Goal: Task Accomplishment & Management: Manage account settings

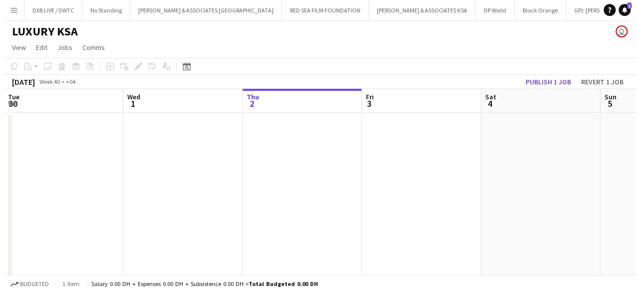
scroll to position [0, 239]
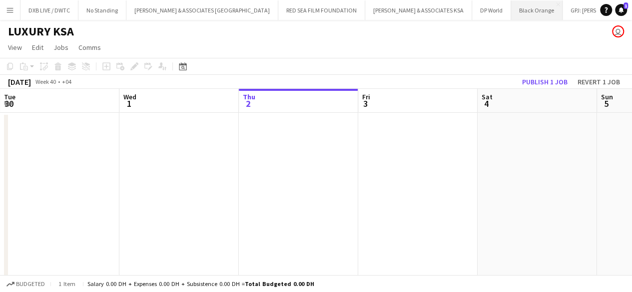
click at [511, 12] on button "Black Orange Close" at bounding box center [536, 9] width 51 height 19
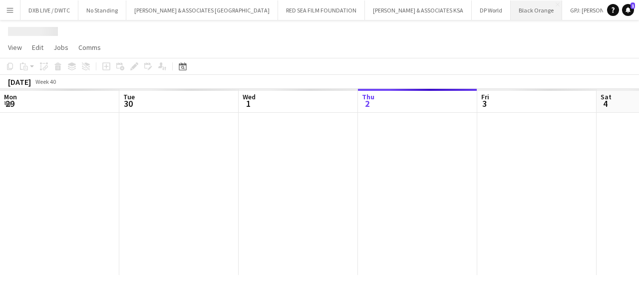
scroll to position [0, 239]
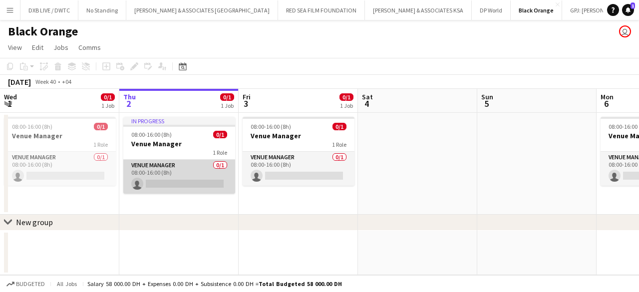
click at [192, 188] on app-card-role "Venue Manager 0/1 08:00-16:00 (8h) single-neutral-actions" at bounding box center [179, 177] width 112 height 34
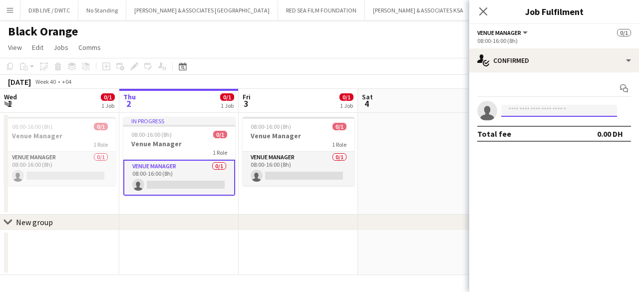
click at [516, 115] on input at bounding box center [559, 111] width 116 height 12
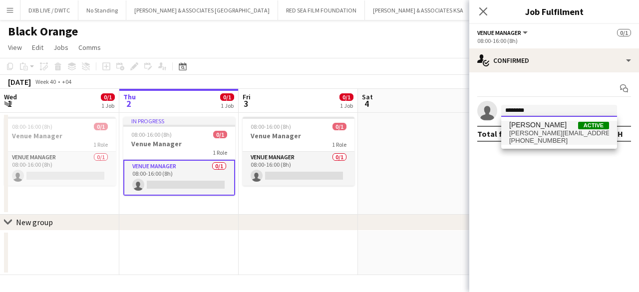
type input "********"
click at [522, 131] on span "[PERSON_NAME][EMAIL_ADDRESS][PERSON_NAME][DOMAIN_NAME]" at bounding box center [559, 133] width 100 height 8
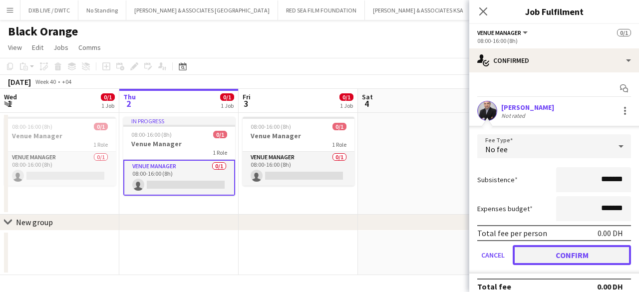
click at [543, 252] on button "Confirm" at bounding box center [572, 255] width 118 height 20
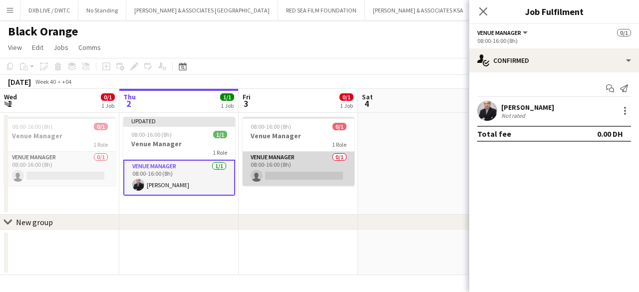
click at [308, 175] on app-card-role "Venue Manager 0/1 08:00-16:00 (8h) single-neutral-actions" at bounding box center [299, 169] width 112 height 34
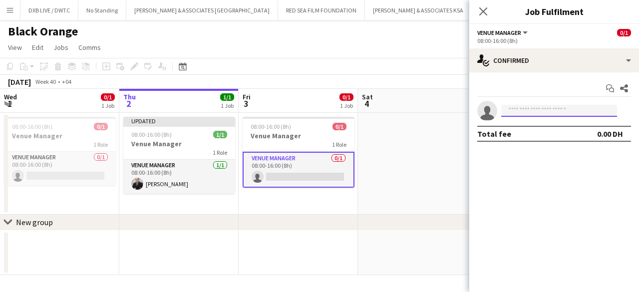
click at [527, 111] on input at bounding box center [559, 111] width 116 height 12
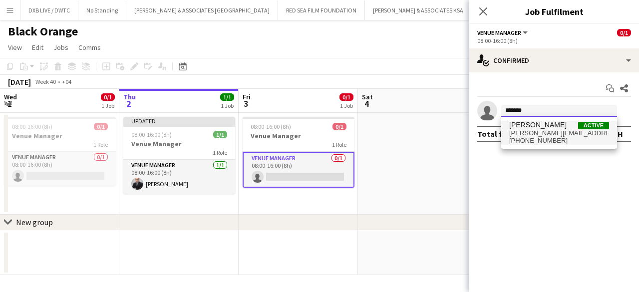
type input "*******"
click at [528, 127] on span "[PERSON_NAME]" at bounding box center [537, 125] width 57 height 8
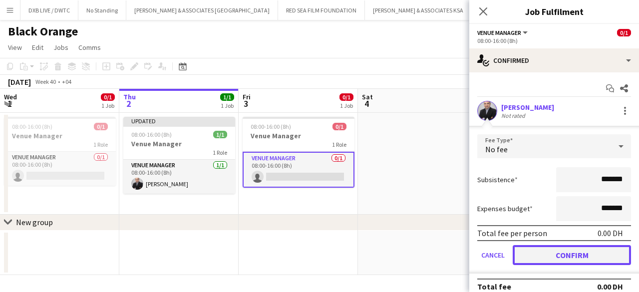
click at [544, 250] on button "Confirm" at bounding box center [572, 255] width 118 height 20
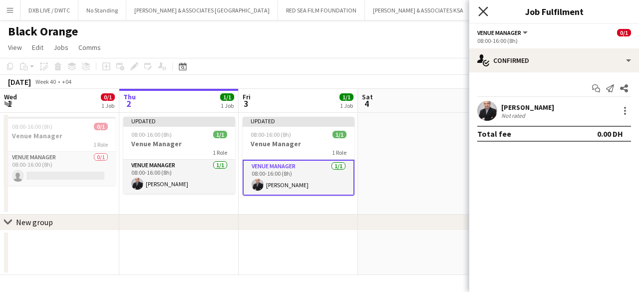
click at [479, 8] on icon at bounding box center [482, 10] width 9 height 9
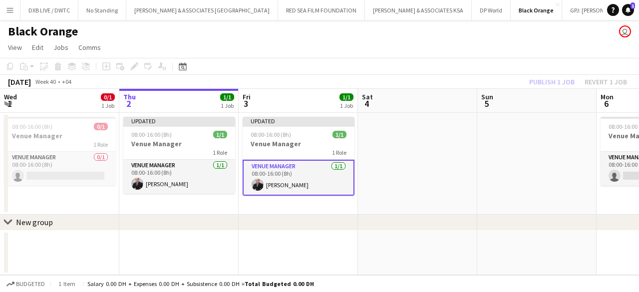
click at [538, 75] on div "Publish 1 job Revert 1 job" at bounding box center [578, 81] width 122 height 13
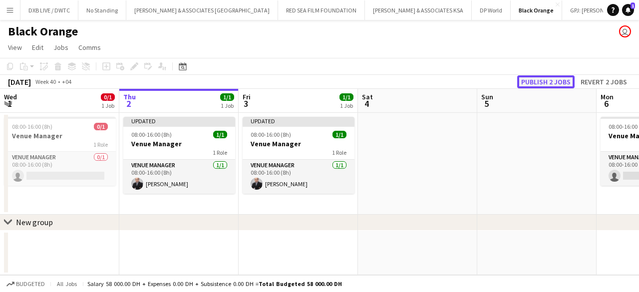
click at [538, 75] on button "Publish 2 jobs" at bounding box center [545, 81] width 57 height 13
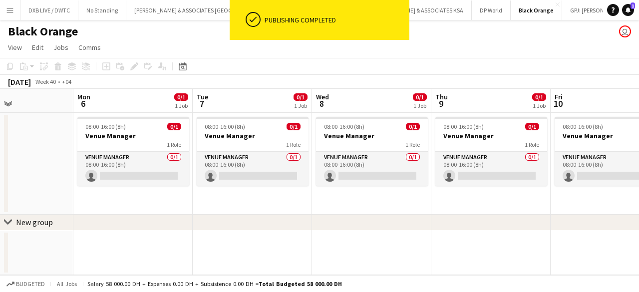
scroll to position [0, 286]
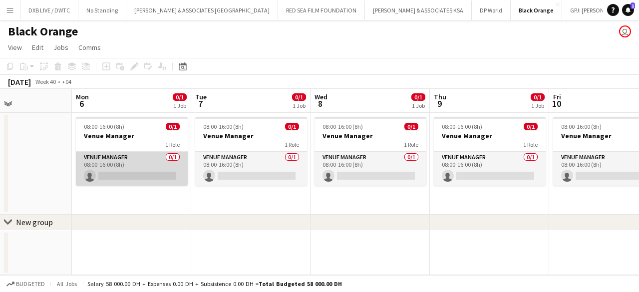
click at [169, 179] on app-card-role "Venue Manager 0/1 08:00-16:00 (8h) single-neutral-actions" at bounding box center [132, 169] width 112 height 34
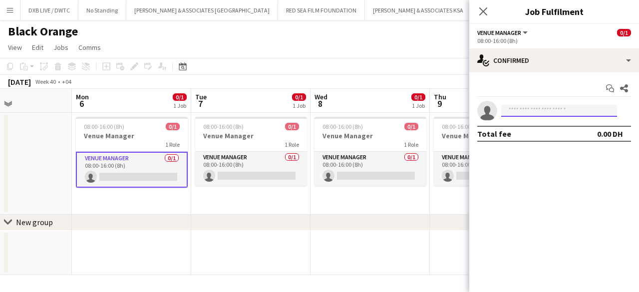
click at [556, 113] on input at bounding box center [559, 111] width 116 height 12
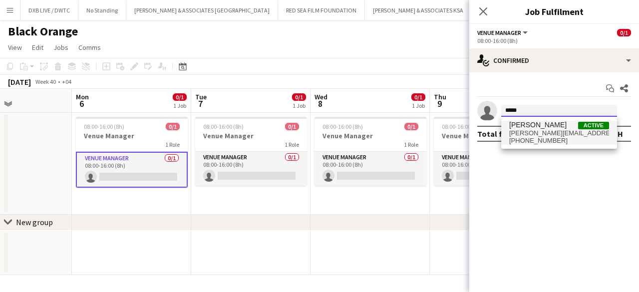
type input "*****"
click at [548, 130] on span "[PERSON_NAME][EMAIL_ADDRESS][PERSON_NAME][DOMAIN_NAME]" at bounding box center [559, 133] width 100 height 8
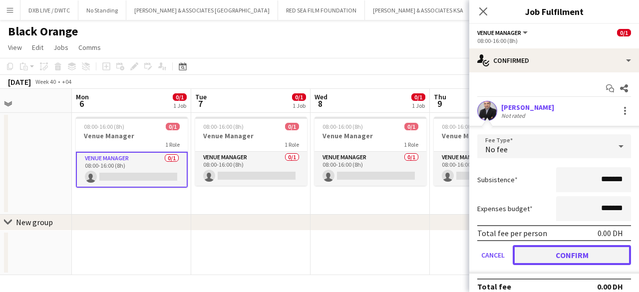
click at [547, 255] on button "Confirm" at bounding box center [572, 255] width 118 height 20
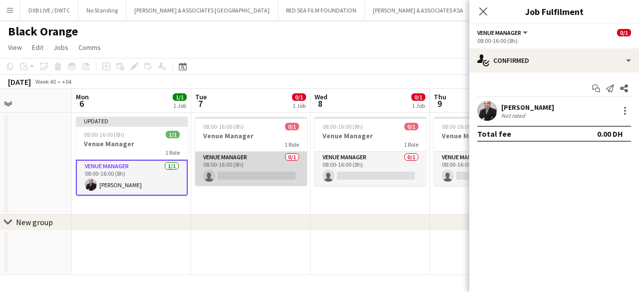
click at [283, 178] on app-card-role "Venue Manager 0/1 08:00-16:00 (8h) single-neutral-actions" at bounding box center [251, 169] width 112 height 34
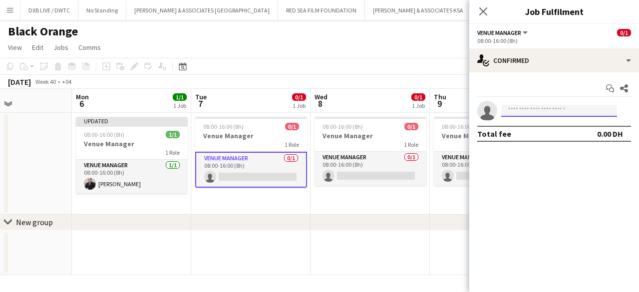
click at [573, 110] on input at bounding box center [559, 111] width 116 height 12
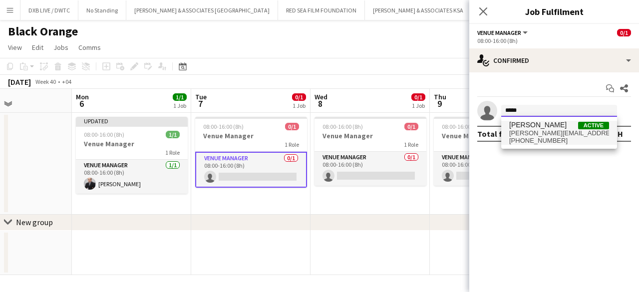
type input "*****"
click at [554, 133] on span "[PERSON_NAME][EMAIL_ADDRESS][PERSON_NAME][DOMAIN_NAME]" at bounding box center [559, 133] width 100 height 8
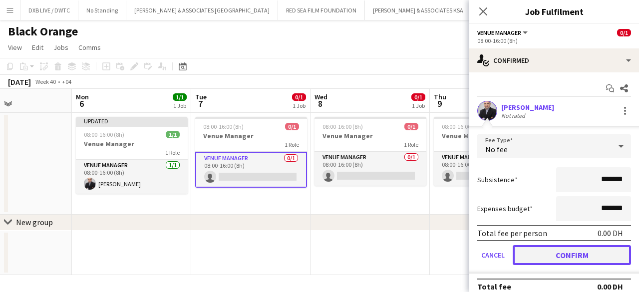
click at [556, 254] on button "Confirm" at bounding box center [572, 255] width 118 height 20
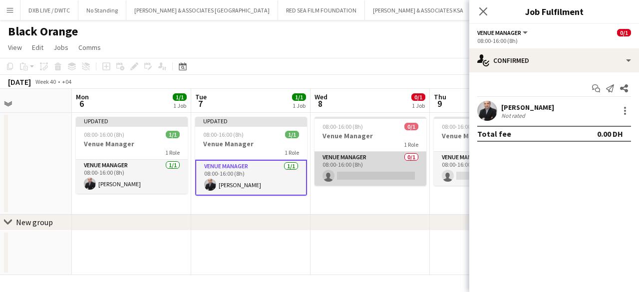
click at [393, 179] on app-card-role "Venue Manager 0/1 08:00-16:00 (8h) single-neutral-actions" at bounding box center [371, 169] width 112 height 34
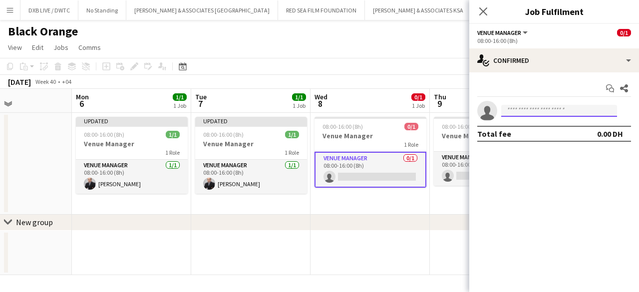
click at [527, 115] on input at bounding box center [559, 111] width 116 height 12
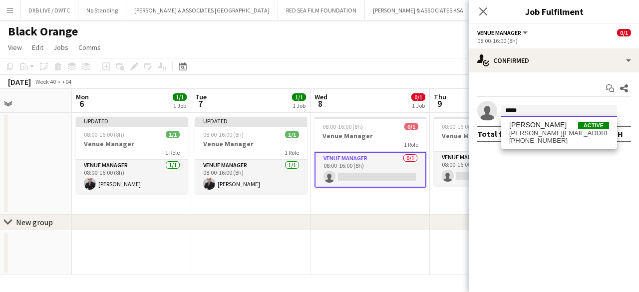
type input "*****"
click at [533, 144] on span "[PHONE_NUMBER]" at bounding box center [559, 141] width 100 height 8
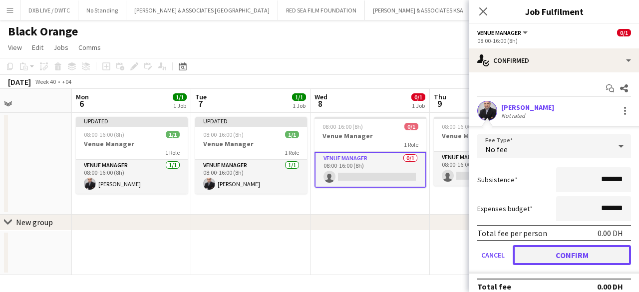
click at [537, 251] on button "Confirm" at bounding box center [572, 255] width 118 height 20
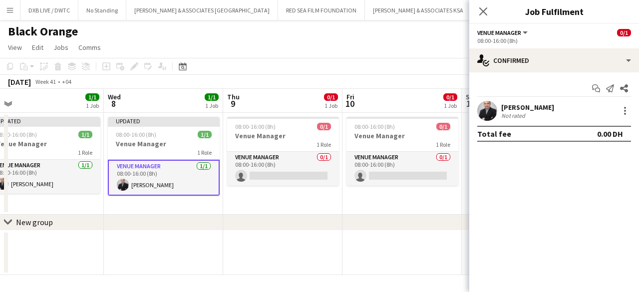
scroll to position [0, 254]
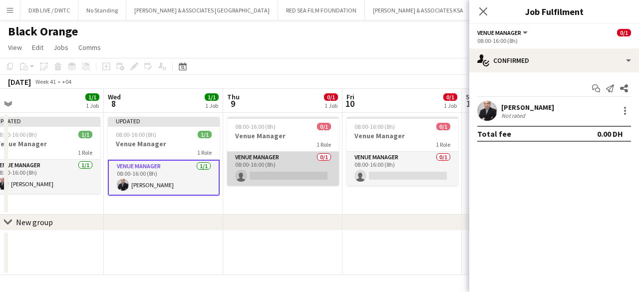
click at [304, 177] on app-card-role "Venue Manager 0/1 08:00-16:00 (8h) single-neutral-actions" at bounding box center [283, 169] width 112 height 34
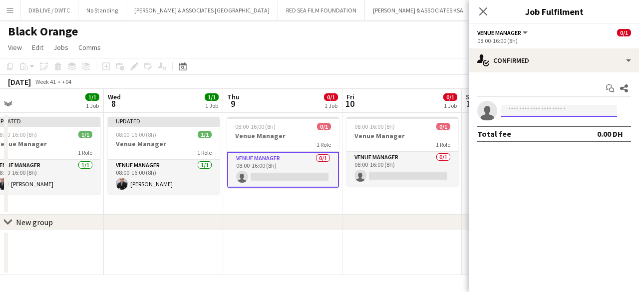
click at [528, 111] on input at bounding box center [559, 111] width 116 height 12
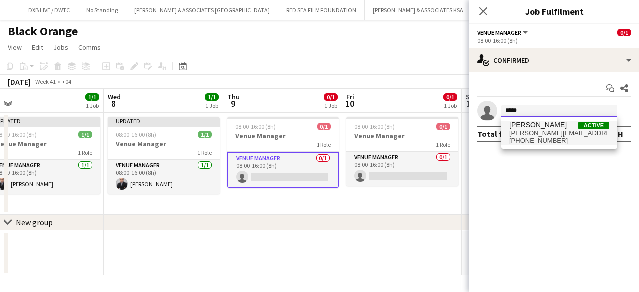
type input "*****"
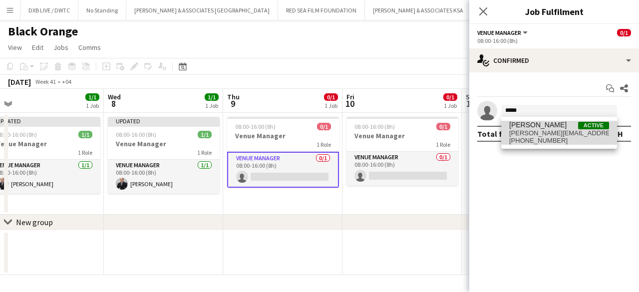
click at [526, 134] on span "[PERSON_NAME][EMAIL_ADDRESS][PERSON_NAME][DOMAIN_NAME]" at bounding box center [559, 133] width 100 height 8
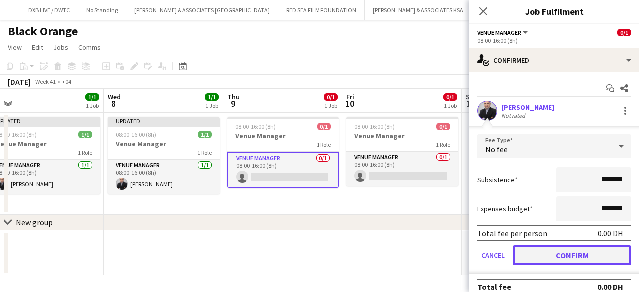
click at [521, 255] on button "Confirm" at bounding box center [572, 255] width 118 height 20
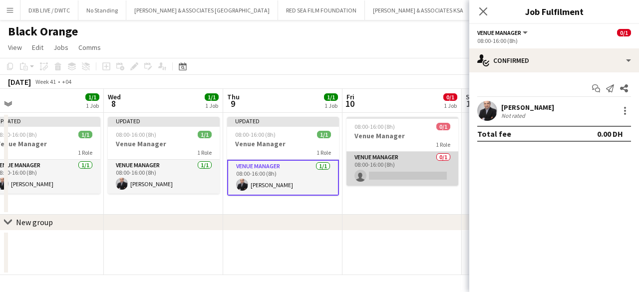
click at [418, 179] on app-card-role "Venue Manager 0/1 08:00-16:00 (8h) single-neutral-actions" at bounding box center [402, 169] width 112 height 34
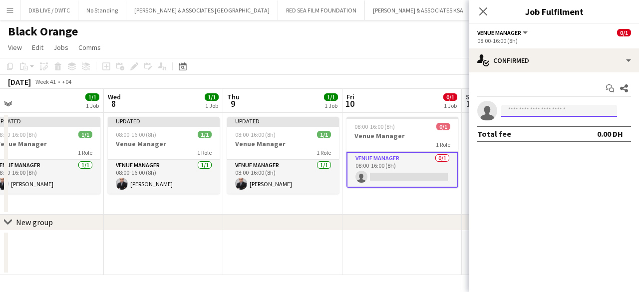
click at [517, 110] on input at bounding box center [559, 111] width 116 height 12
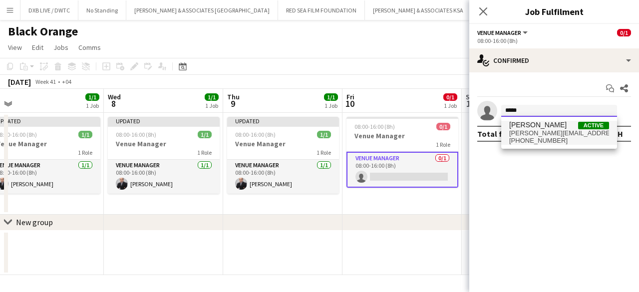
type input "*****"
click at [519, 127] on span "[PERSON_NAME]" at bounding box center [537, 125] width 57 height 8
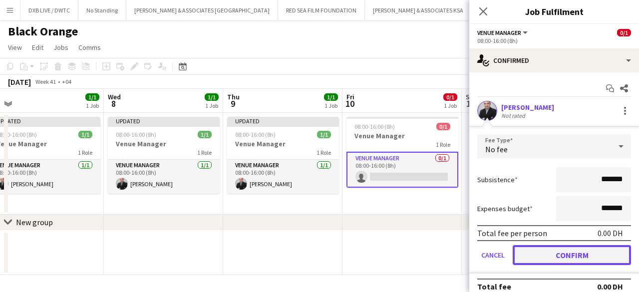
click at [541, 254] on button "Confirm" at bounding box center [572, 255] width 118 height 20
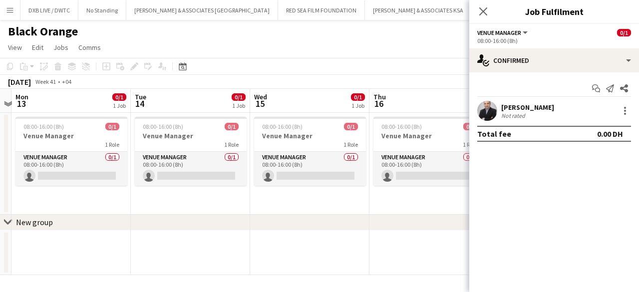
scroll to position [0, 467]
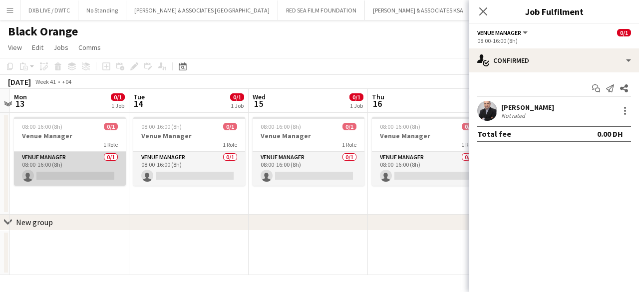
click at [93, 176] on app-card-role "Venue Manager 0/1 08:00-16:00 (8h) single-neutral-actions" at bounding box center [70, 169] width 112 height 34
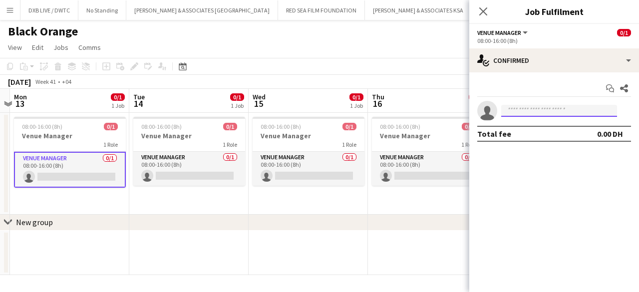
click at [526, 105] on input at bounding box center [559, 111] width 116 height 12
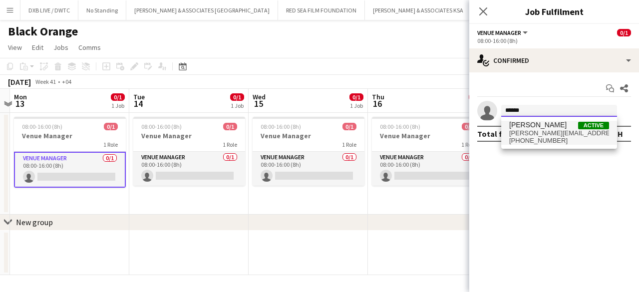
type input "*****"
click at [528, 133] on span "[PERSON_NAME][EMAIL_ADDRESS][PERSON_NAME][DOMAIN_NAME]" at bounding box center [559, 133] width 100 height 8
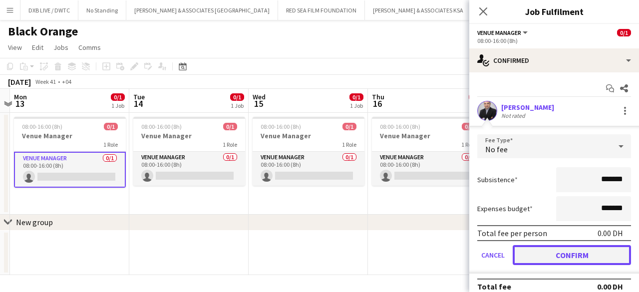
click at [557, 258] on button "Confirm" at bounding box center [572, 255] width 118 height 20
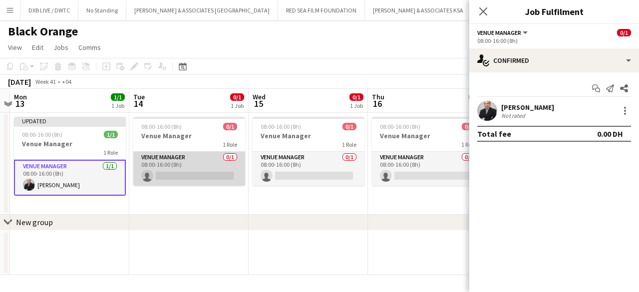
click at [223, 175] on app-card-role "Venue Manager 0/1 08:00-16:00 (8h) single-neutral-actions" at bounding box center [189, 169] width 112 height 34
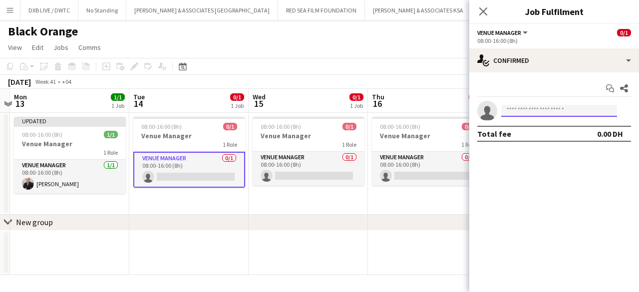
click at [549, 111] on input at bounding box center [559, 111] width 116 height 12
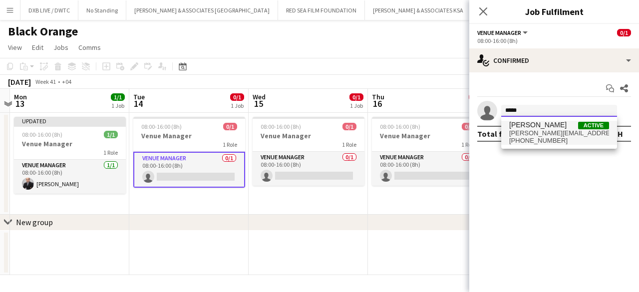
type input "*****"
click at [541, 125] on span "[PERSON_NAME]" at bounding box center [537, 125] width 57 height 8
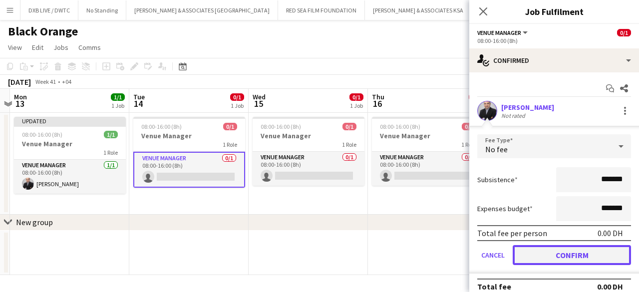
click at [555, 253] on button "Confirm" at bounding box center [572, 255] width 118 height 20
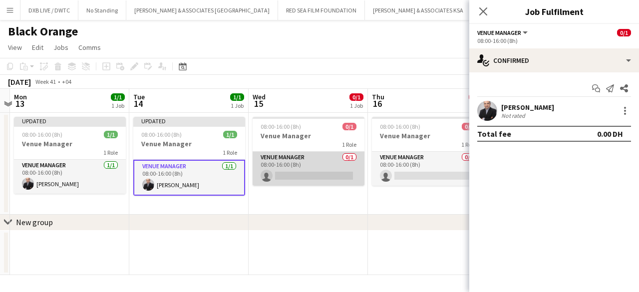
click at [344, 175] on app-card-role "Venue Manager 0/1 08:00-16:00 (8h) single-neutral-actions" at bounding box center [309, 169] width 112 height 34
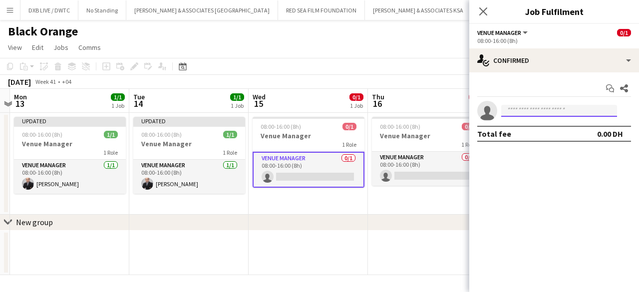
click at [550, 111] on input at bounding box center [559, 111] width 116 height 12
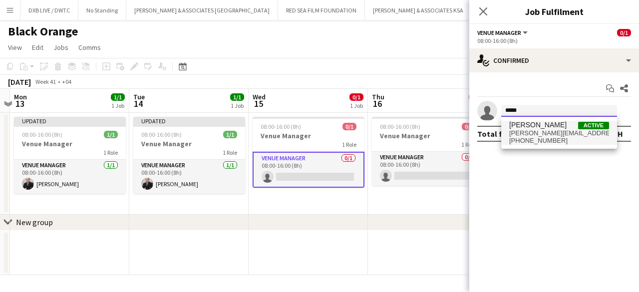
type input "*****"
click at [541, 132] on span "[PERSON_NAME][EMAIL_ADDRESS][PERSON_NAME][DOMAIN_NAME]" at bounding box center [559, 133] width 100 height 8
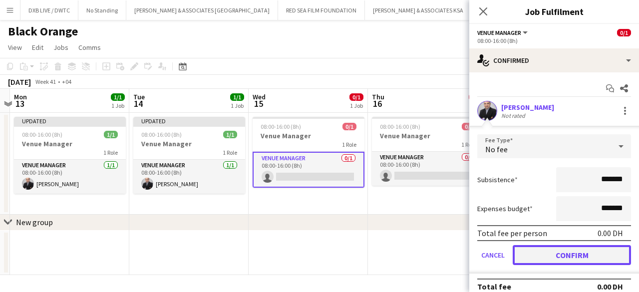
click at [550, 256] on button "Confirm" at bounding box center [572, 255] width 118 height 20
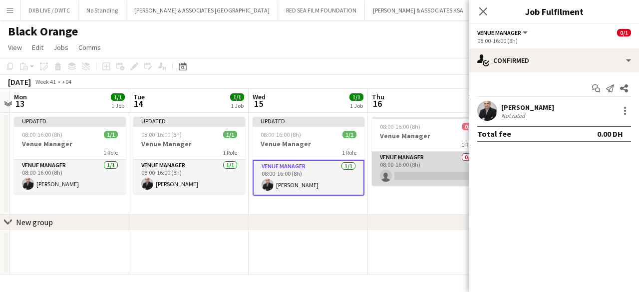
click at [437, 177] on app-card-role "Venue Manager 0/1 08:00-16:00 (8h) single-neutral-actions" at bounding box center [428, 169] width 112 height 34
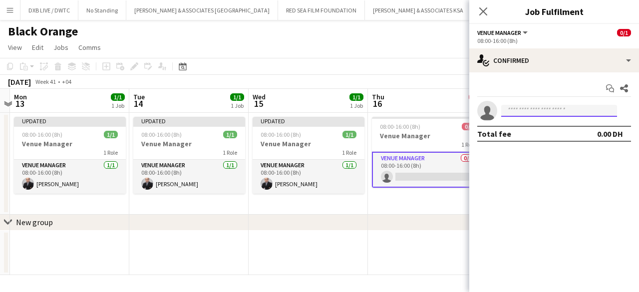
click at [526, 106] on input at bounding box center [559, 111] width 116 height 12
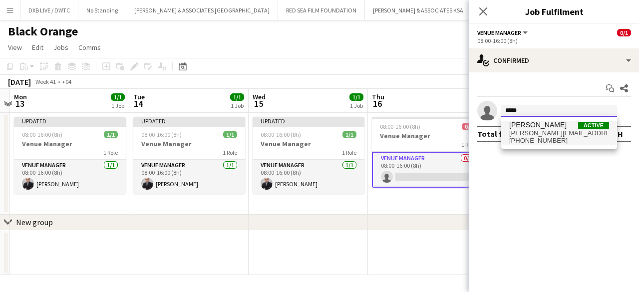
type input "*****"
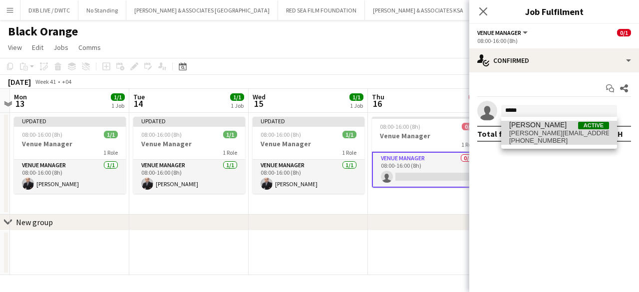
click at [530, 128] on span "[PERSON_NAME] Active [PERSON_NAME][EMAIL_ADDRESS][PERSON_NAME][DOMAIN_NAME] [PH…" at bounding box center [559, 133] width 100 height 24
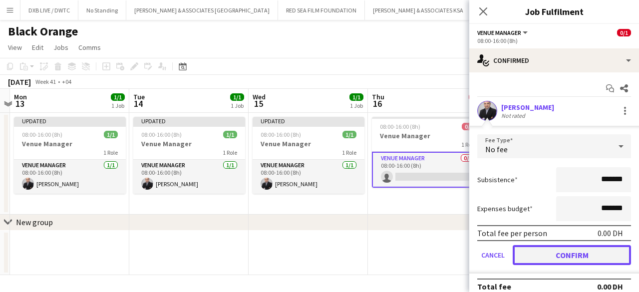
click at [531, 257] on button "Confirm" at bounding box center [572, 255] width 118 height 20
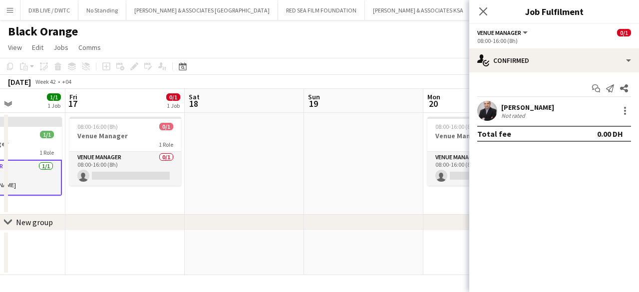
scroll to position [0, 412]
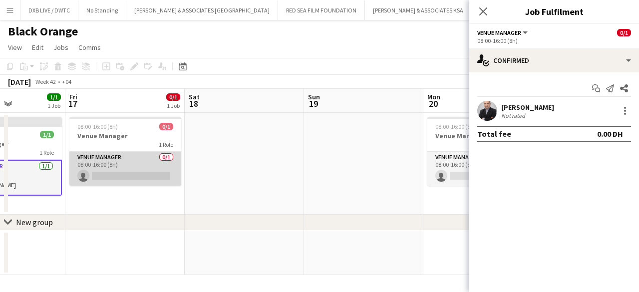
click at [127, 177] on app-card-role "Venue Manager 0/1 08:00-16:00 (8h) single-neutral-actions" at bounding box center [125, 169] width 112 height 34
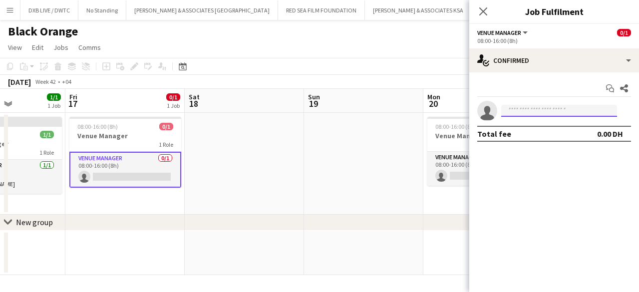
click at [522, 110] on input at bounding box center [559, 111] width 116 height 12
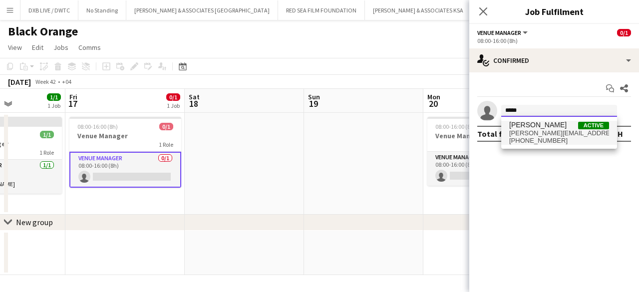
type input "*****"
click at [523, 133] on span "[PERSON_NAME][EMAIL_ADDRESS][PERSON_NAME][DOMAIN_NAME]" at bounding box center [559, 133] width 100 height 8
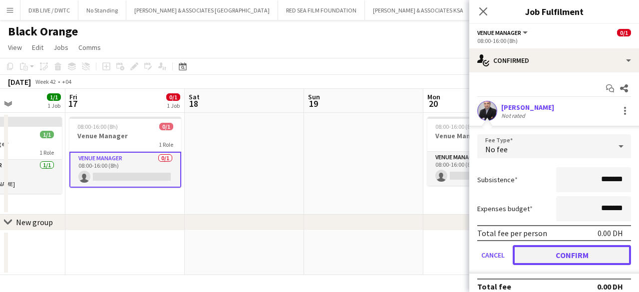
click at [526, 253] on button "Confirm" at bounding box center [572, 255] width 118 height 20
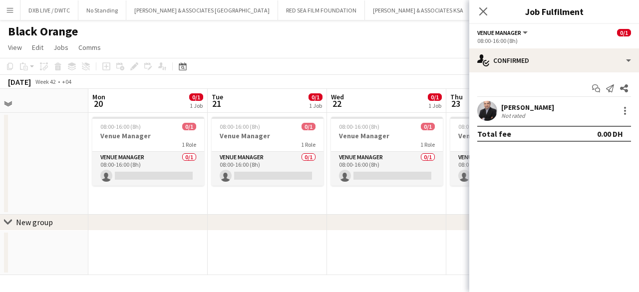
scroll to position [0, 271]
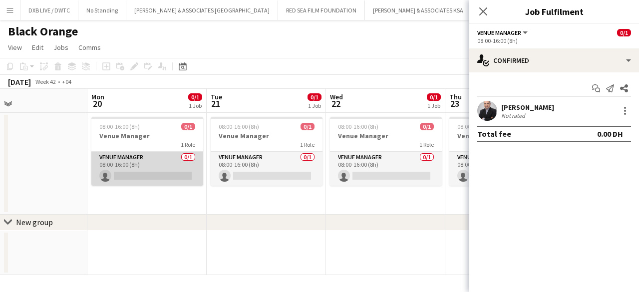
click at [166, 174] on app-card-role "Venue Manager 0/1 08:00-16:00 (8h) single-neutral-actions" at bounding box center [147, 169] width 112 height 34
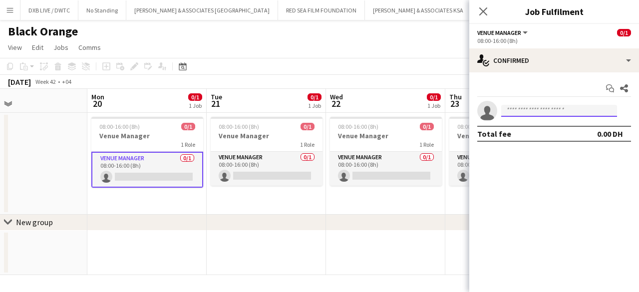
click at [519, 112] on input at bounding box center [559, 111] width 116 height 12
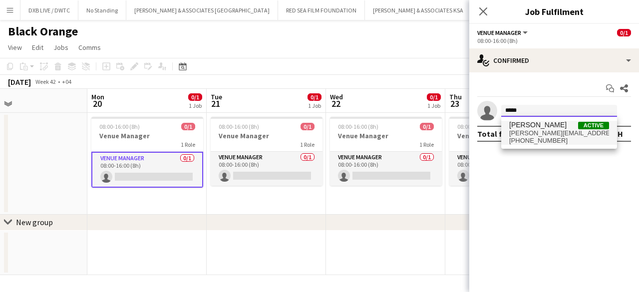
type input "*****"
click at [519, 141] on span "[PHONE_NUMBER]" at bounding box center [559, 141] width 100 height 8
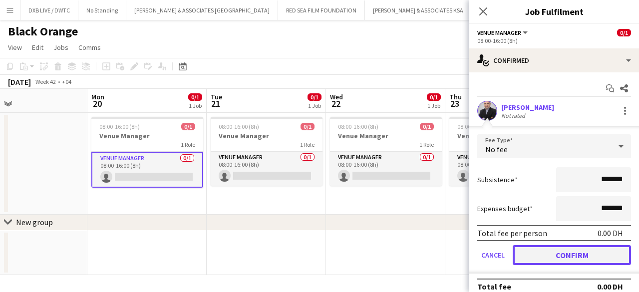
click at [525, 245] on button "Confirm" at bounding box center [572, 255] width 118 height 20
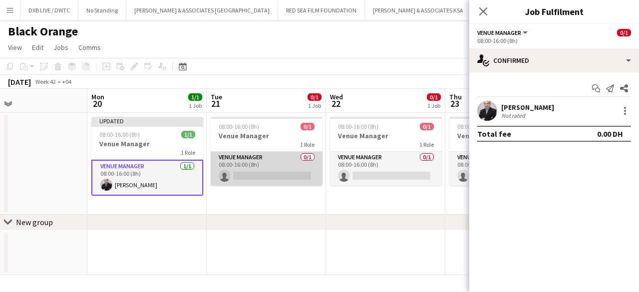
click at [256, 172] on app-card-role "Venue Manager 0/1 08:00-16:00 (8h) single-neutral-actions" at bounding box center [267, 169] width 112 height 34
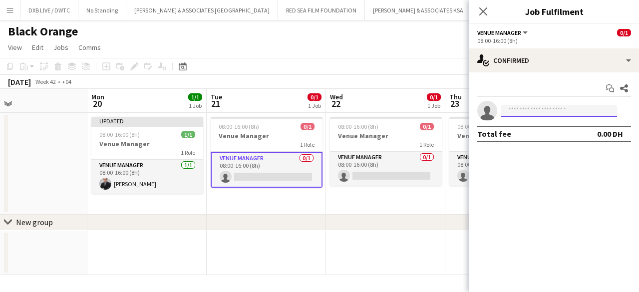
click at [533, 109] on input at bounding box center [559, 111] width 116 height 12
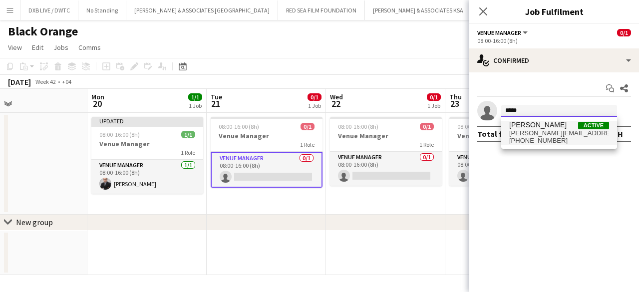
type input "*****"
click at [531, 130] on span "[PERSON_NAME][EMAIL_ADDRESS][PERSON_NAME][DOMAIN_NAME]" at bounding box center [559, 133] width 100 height 8
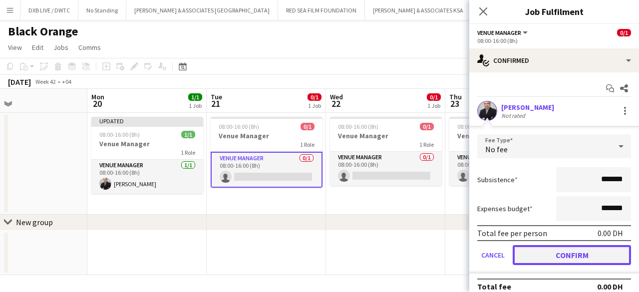
click at [531, 255] on button "Confirm" at bounding box center [572, 255] width 118 height 20
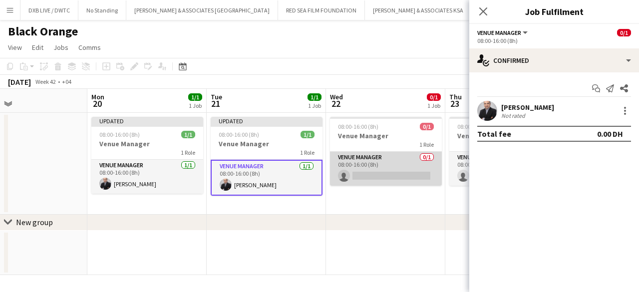
click at [391, 178] on app-card-role "Venue Manager 0/1 08:00-16:00 (8h) single-neutral-actions" at bounding box center [386, 169] width 112 height 34
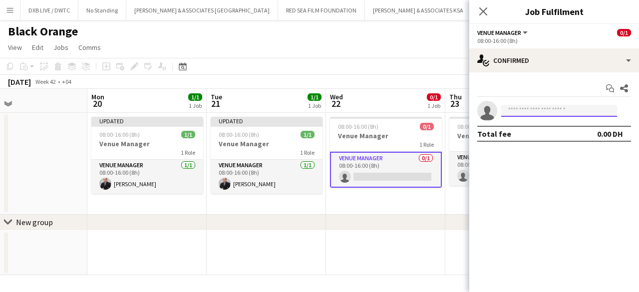
click at [520, 111] on input at bounding box center [559, 111] width 116 height 12
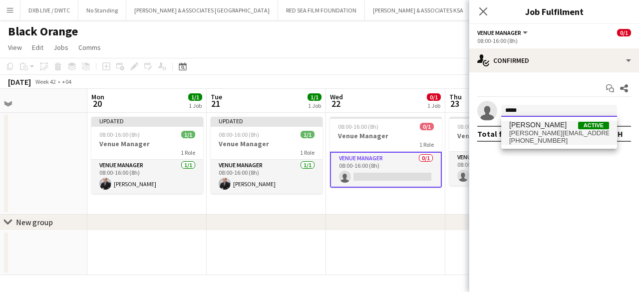
type input "*****"
click at [522, 127] on span "[PERSON_NAME]" at bounding box center [537, 125] width 57 height 8
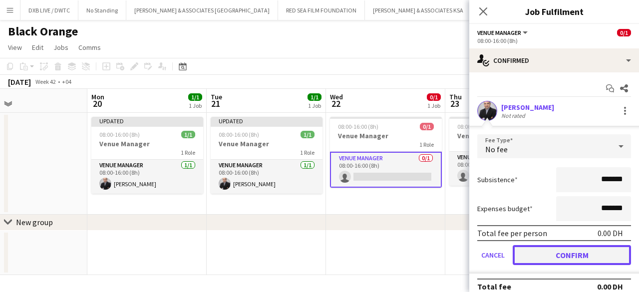
click at [535, 252] on button "Confirm" at bounding box center [572, 255] width 118 height 20
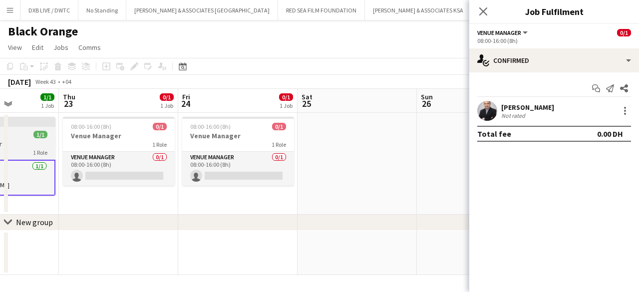
scroll to position [0, 418]
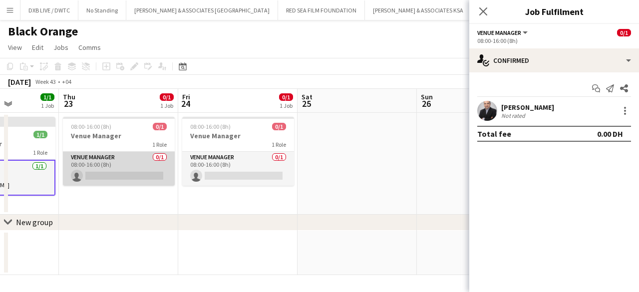
click at [156, 179] on app-card-role "Venue Manager 0/1 08:00-16:00 (8h) single-neutral-actions" at bounding box center [119, 169] width 112 height 34
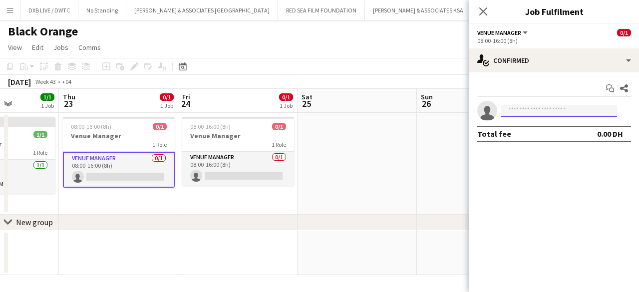
click at [521, 108] on input at bounding box center [559, 111] width 116 height 12
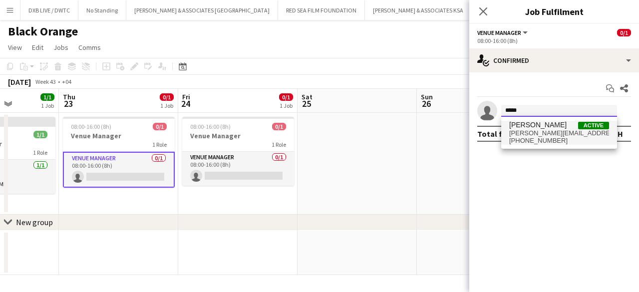
type input "*****"
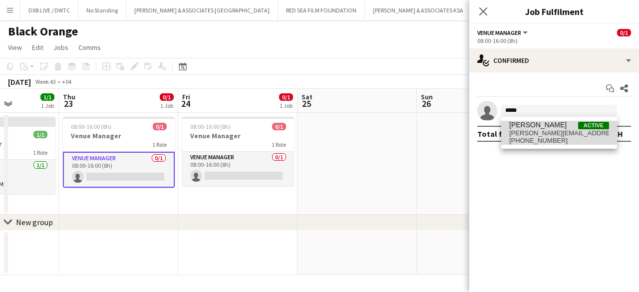
click at [526, 132] on span "[PERSON_NAME][EMAIL_ADDRESS][PERSON_NAME][DOMAIN_NAME]" at bounding box center [559, 133] width 100 height 8
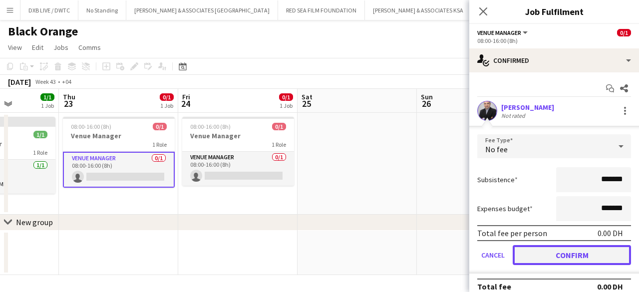
click at [551, 258] on button "Confirm" at bounding box center [572, 255] width 118 height 20
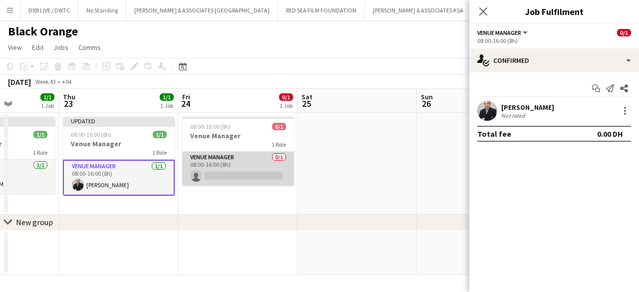
click at [262, 177] on app-card-role "Venue Manager 0/1 08:00-16:00 (8h) single-neutral-actions" at bounding box center [238, 169] width 112 height 34
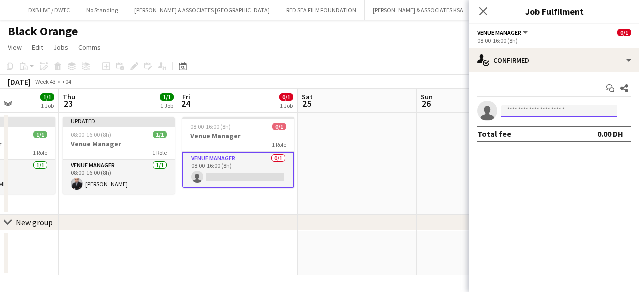
click at [519, 109] on input at bounding box center [559, 111] width 116 height 12
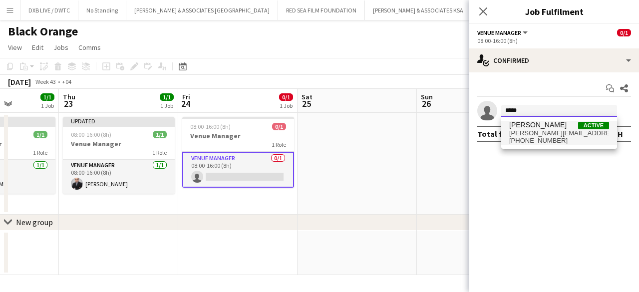
type input "*****"
click at [522, 127] on span "[PERSON_NAME]" at bounding box center [537, 125] width 57 height 8
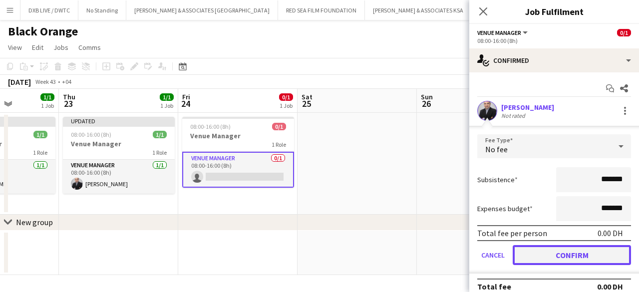
click at [547, 257] on button "Confirm" at bounding box center [572, 255] width 118 height 20
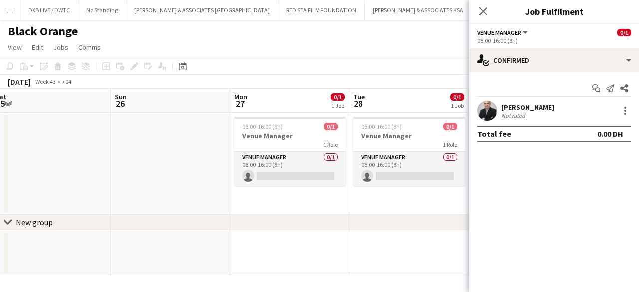
scroll to position [0, 249]
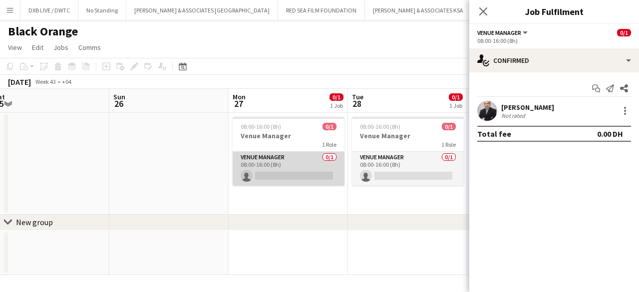
click at [295, 177] on app-card-role "Venue Manager 0/1 08:00-16:00 (8h) single-neutral-actions" at bounding box center [289, 169] width 112 height 34
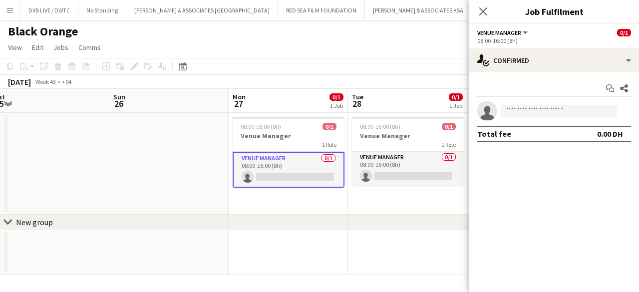
click at [537, 99] on div "Start chat Share single-neutral-actions Total fee 0.00 DH" at bounding box center [554, 110] width 170 height 77
click at [537, 106] on input at bounding box center [559, 111] width 116 height 12
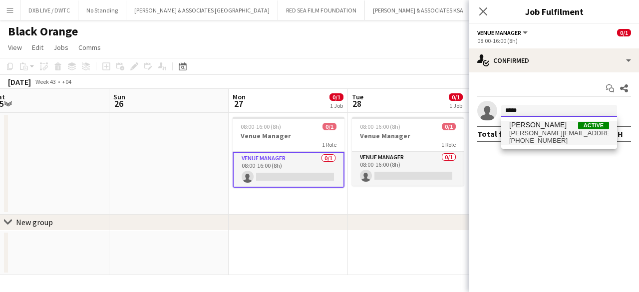
type input "*****"
click at [533, 141] on span "[PHONE_NUMBER]" at bounding box center [559, 141] width 100 height 8
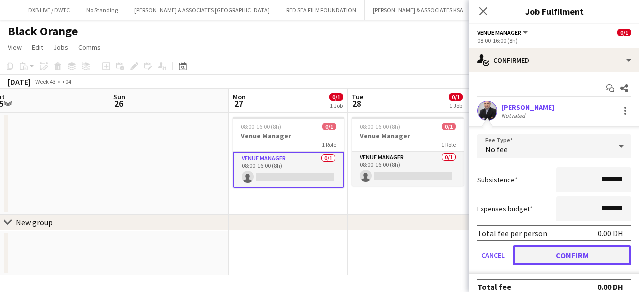
click at [558, 257] on button "Confirm" at bounding box center [572, 255] width 118 height 20
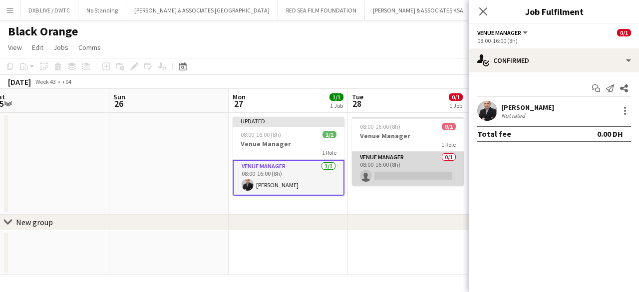
click at [415, 180] on app-card-role "Venue Manager 0/1 08:00-16:00 (8h) single-neutral-actions" at bounding box center [408, 169] width 112 height 34
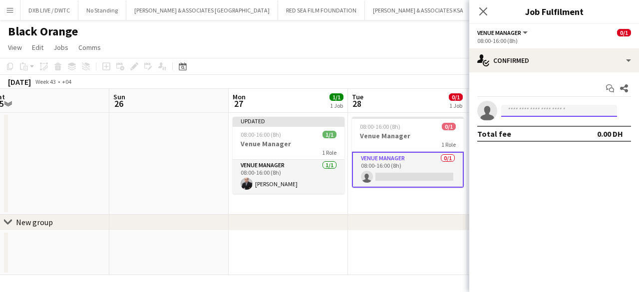
click at [532, 113] on input at bounding box center [559, 111] width 116 height 12
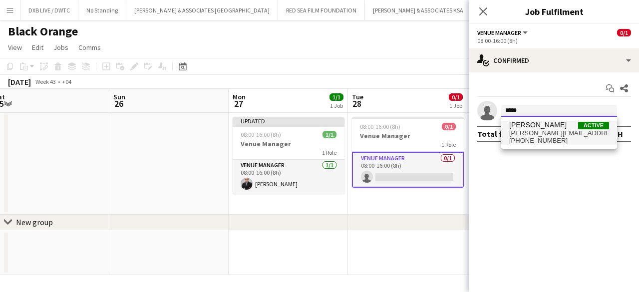
type input "*****"
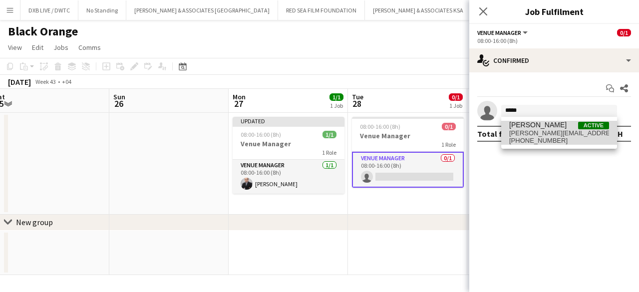
click at [539, 138] on span "[PHONE_NUMBER]" at bounding box center [559, 141] width 100 height 8
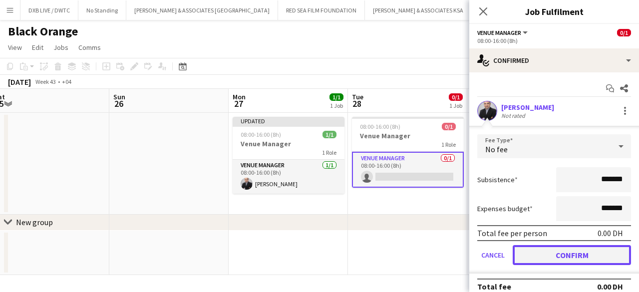
click at [539, 253] on button "Confirm" at bounding box center [572, 255] width 118 height 20
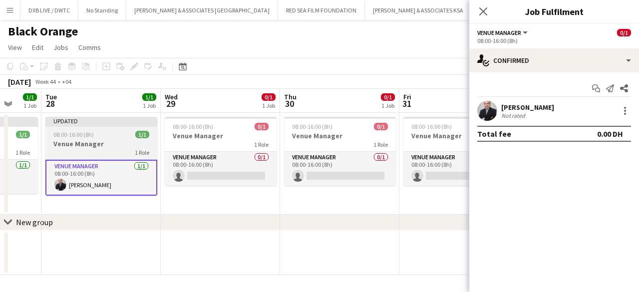
scroll to position [0, 318]
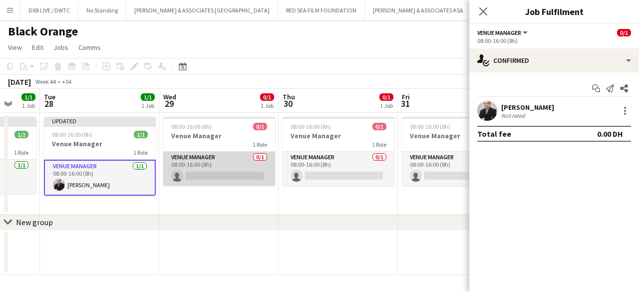
click at [198, 175] on app-card-role "Venue Manager 0/1 08:00-16:00 (8h) single-neutral-actions" at bounding box center [219, 169] width 112 height 34
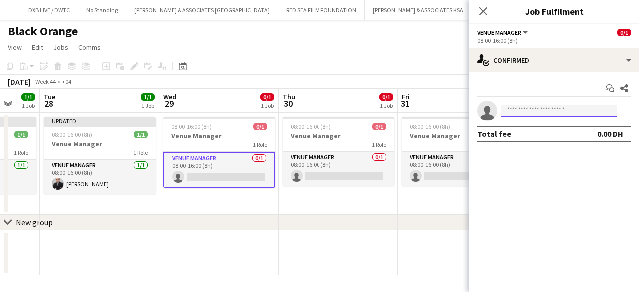
click at [542, 109] on input at bounding box center [559, 111] width 116 height 12
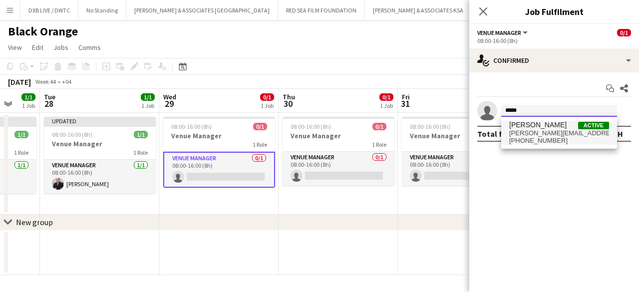
type input "*****"
click at [536, 131] on span "[PERSON_NAME][EMAIL_ADDRESS][PERSON_NAME][DOMAIN_NAME]" at bounding box center [559, 133] width 100 height 8
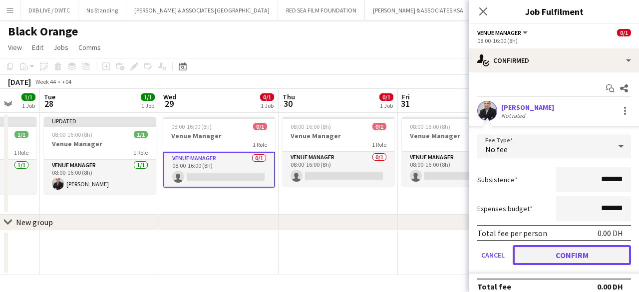
click at [525, 249] on button "Confirm" at bounding box center [572, 255] width 118 height 20
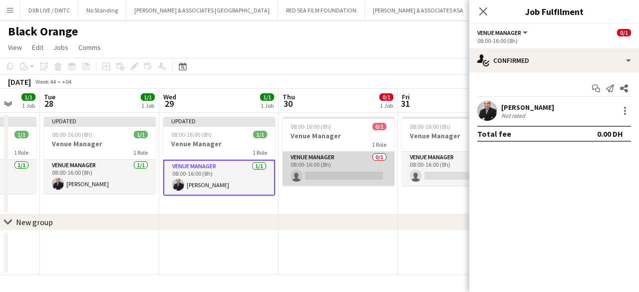
click at [360, 177] on app-card-role "Venue Manager 0/1 08:00-16:00 (8h) single-neutral-actions" at bounding box center [339, 169] width 112 height 34
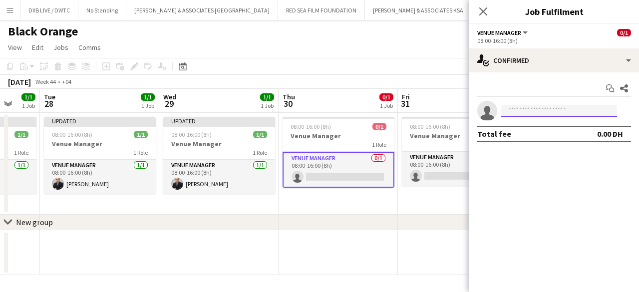
click at [516, 115] on input at bounding box center [559, 111] width 116 height 12
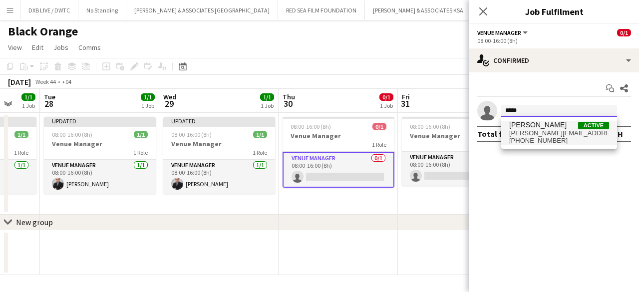
type input "*****"
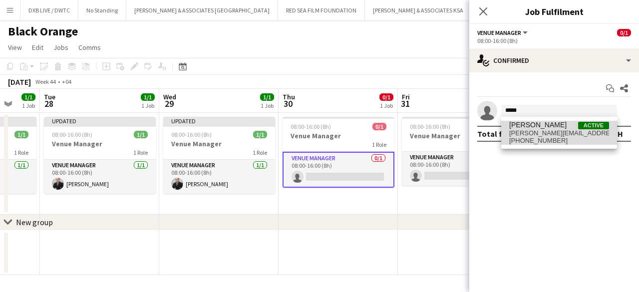
click at [535, 134] on span "[PERSON_NAME][EMAIL_ADDRESS][PERSON_NAME][DOMAIN_NAME]" at bounding box center [559, 133] width 100 height 8
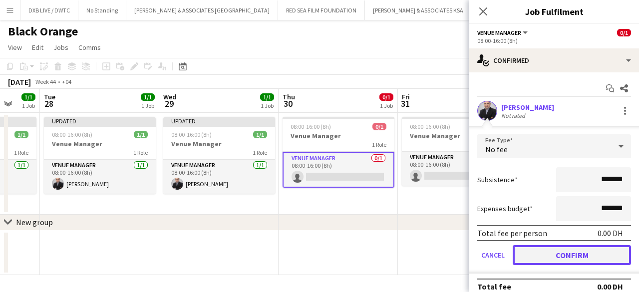
click at [552, 251] on button "Confirm" at bounding box center [572, 255] width 118 height 20
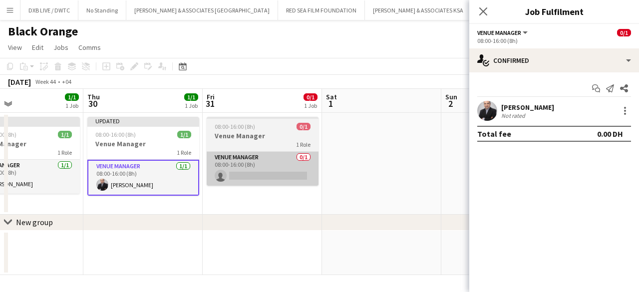
scroll to position [0, 274]
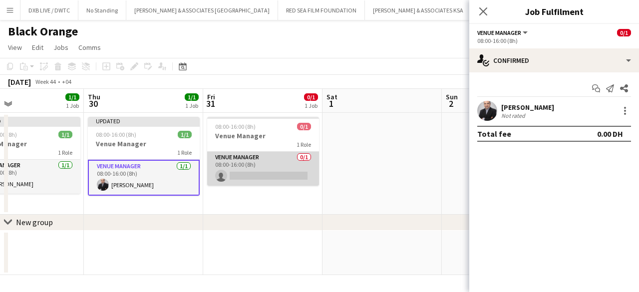
click at [293, 174] on app-card-role "Venue Manager 0/1 08:00-16:00 (8h) single-neutral-actions" at bounding box center [263, 169] width 112 height 34
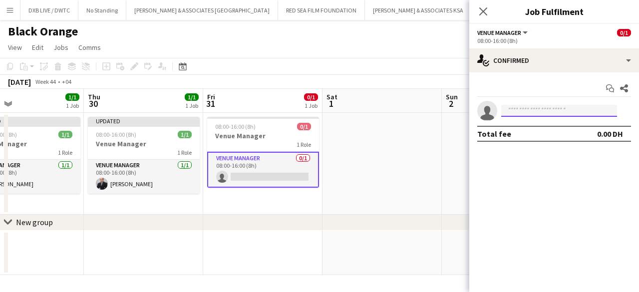
click at [529, 113] on input at bounding box center [559, 111] width 116 height 12
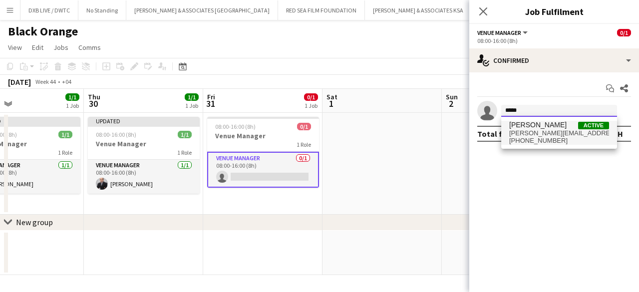
type input "*****"
click at [526, 137] on span "[PHONE_NUMBER]" at bounding box center [559, 141] width 100 height 8
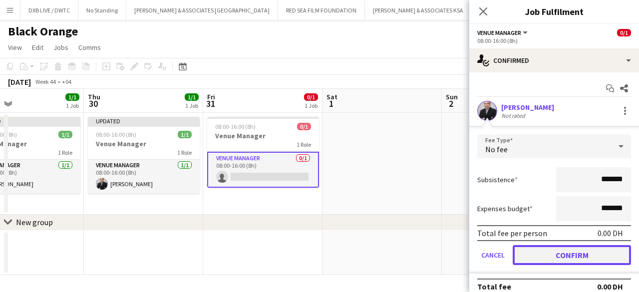
click at [526, 257] on button "Confirm" at bounding box center [572, 255] width 118 height 20
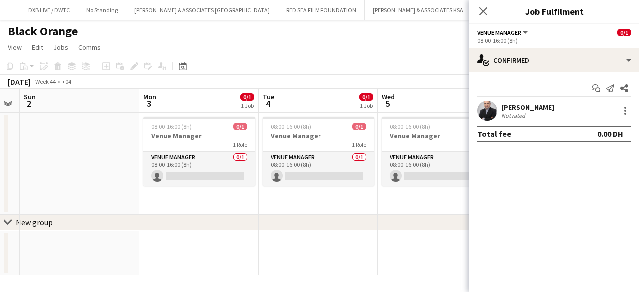
scroll to position [0, 458]
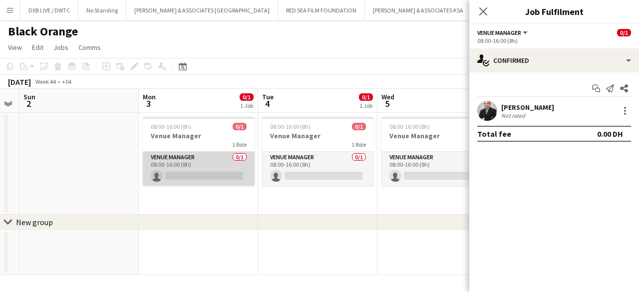
click at [234, 182] on app-card-role "Venue Manager 0/1 08:00-16:00 (8h) single-neutral-actions" at bounding box center [199, 169] width 112 height 34
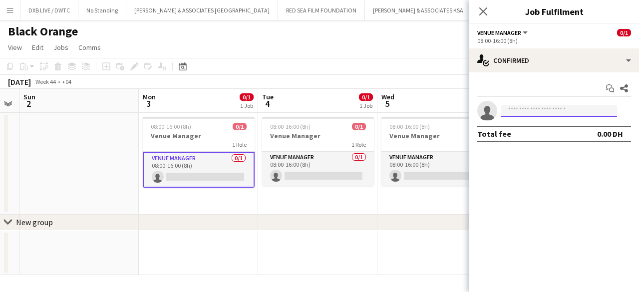
click at [517, 109] on input at bounding box center [559, 111] width 116 height 12
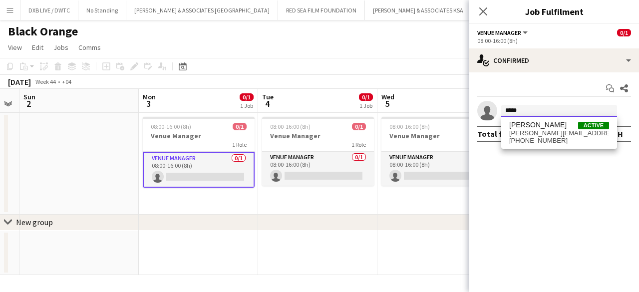
type input "*****"
click at [525, 137] on span "[PHONE_NUMBER]" at bounding box center [559, 141] width 100 height 8
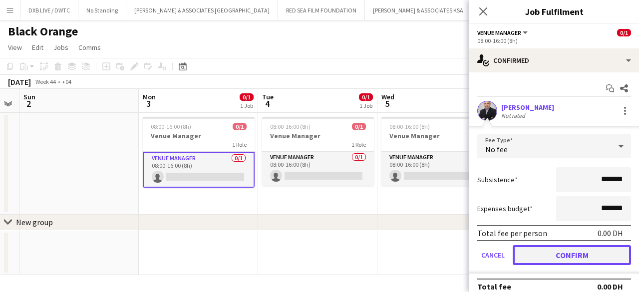
click at [525, 258] on button "Confirm" at bounding box center [572, 255] width 118 height 20
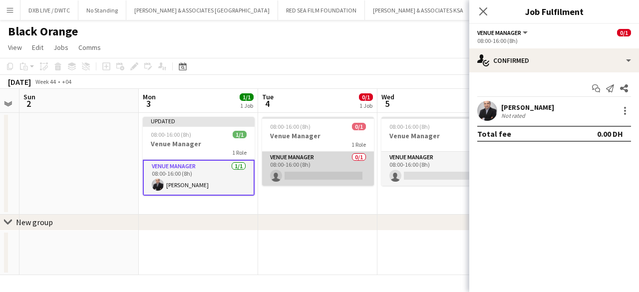
click at [331, 181] on app-card-role "Venue Manager 0/1 08:00-16:00 (8h) single-neutral-actions" at bounding box center [318, 169] width 112 height 34
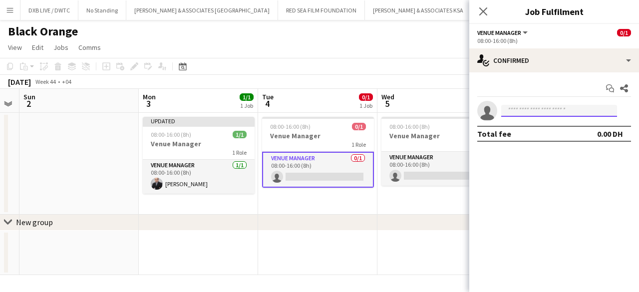
click at [526, 106] on input at bounding box center [559, 111] width 116 height 12
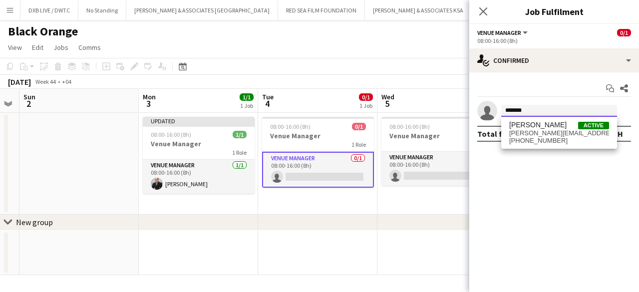
type input "*******"
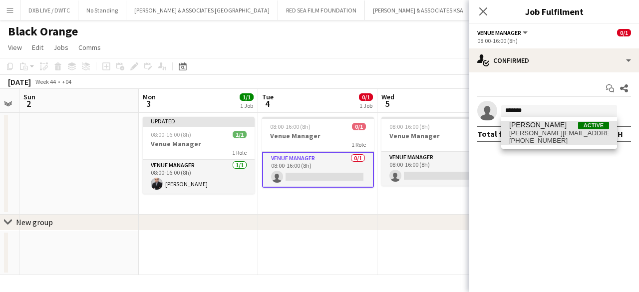
click at [525, 138] on span "[PHONE_NUMBER]" at bounding box center [559, 141] width 100 height 8
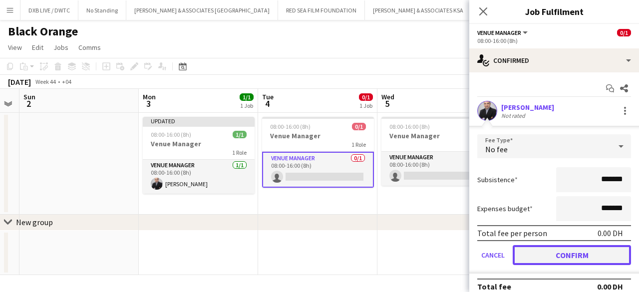
click at [518, 250] on button "Confirm" at bounding box center [572, 255] width 118 height 20
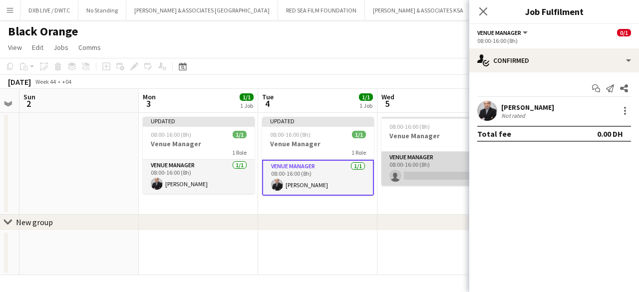
click at [419, 171] on app-card-role "Venue Manager 0/1 08:00-16:00 (8h) single-neutral-actions" at bounding box center [437, 169] width 112 height 34
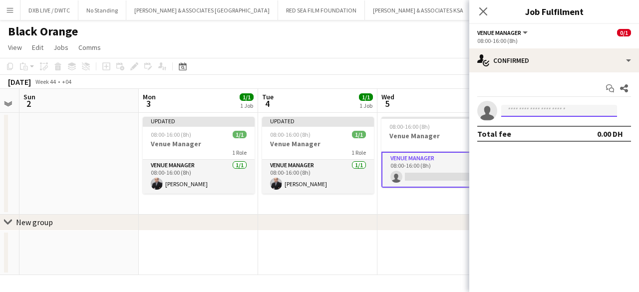
click at [527, 110] on input at bounding box center [559, 111] width 116 height 12
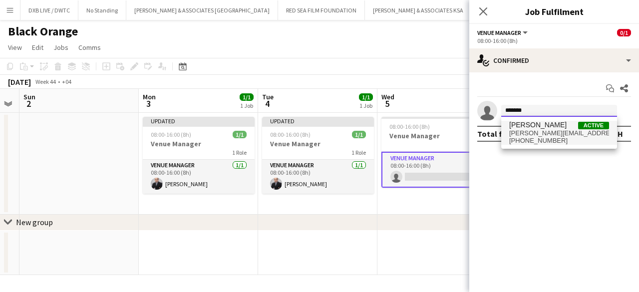
type input "*******"
click at [526, 126] on span "[PERSON_NAME]" at bounding box center [537, 125] width 57 height 8
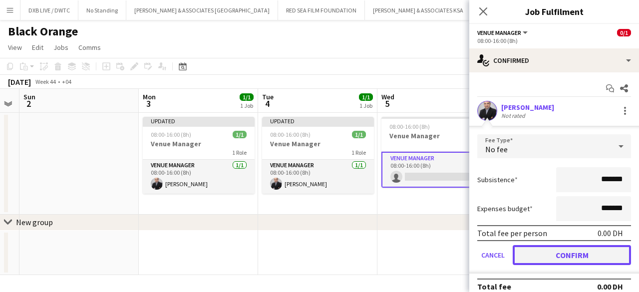
click at [536, 251] on button "Confirm" at bounding box center [572, 255] width 118 height 20
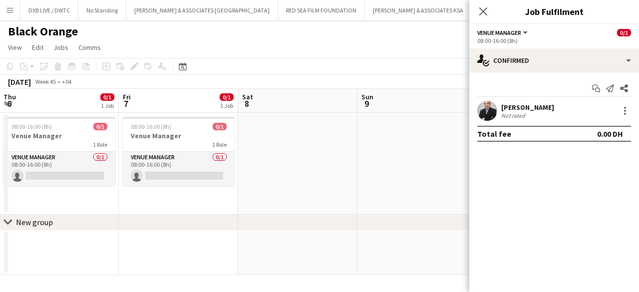
scroll to position [0, 372]
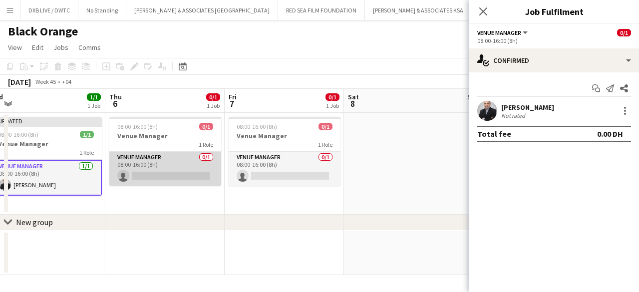
click at [201, 177] on app-card-role "Venue Manager 0/1 08:00-16:00 (8h) single-neutral-actions" at bounding box center [165, 169] width 112 height 34
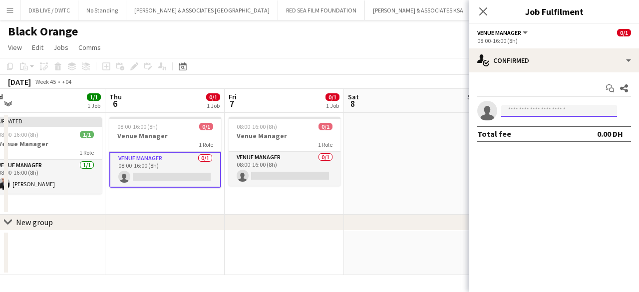
click at [560, 113] on input at bounding box center [559, 111] width 116 height 12
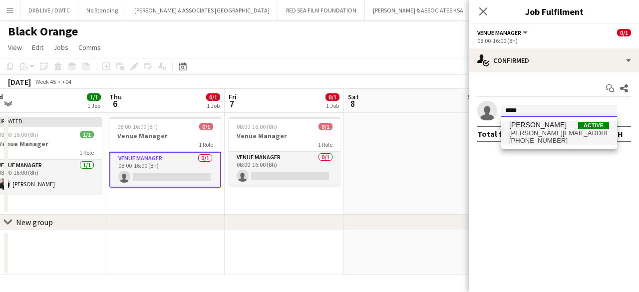
type input "*****"
click at [540, 131] on span "[PERSON_NAME][EMAIL_ADDRESS][PERSON_NAME][DOMAIN_NAME]" at bounding box center [559, 133] width 100 height 8
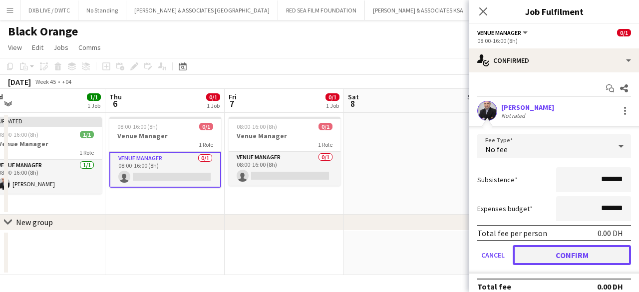
click at [537, 250] on button "Confirm" at bounding box center [572, 255] width 118 height 20
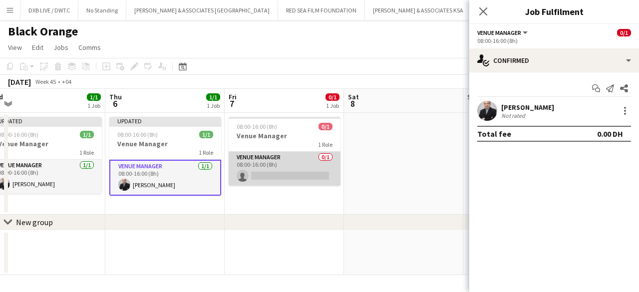
click at [319, 181] on app-card-role "Venue Manager 0/1 08:00-16:00 (8h) single-neutral-actions" at bounding box center [285, 169] width 112 height 34
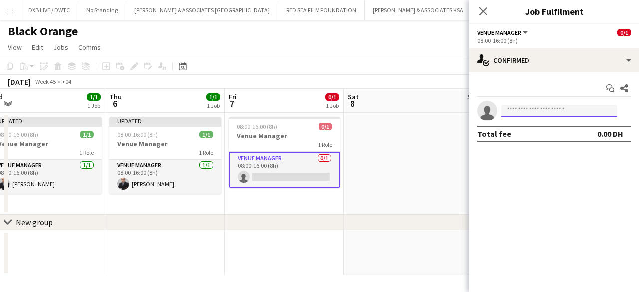
click at [541, 108] on input at bounding box center [559, 111] width 116 height 12
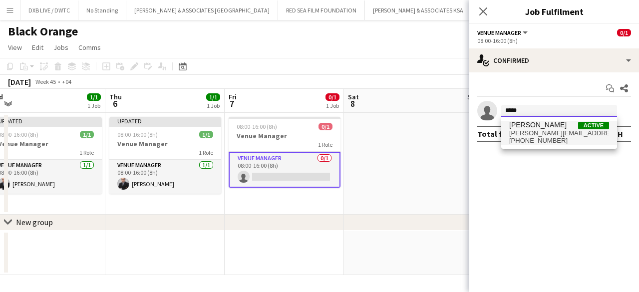
type input "*****"
click at [543, 136] on span "[PERSON_NAME][EMAIL_ADDRESS][PERSON_NAME][DOMAIN_NAME]" at bounding box center [559, 133] width 100 height 8
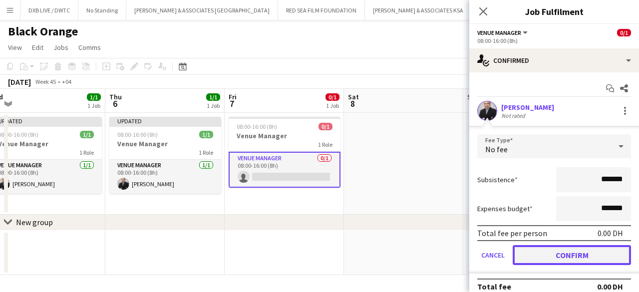
click at [556, 251] on button "Confirm" at bounding box center [572, 255] width 118 height 20
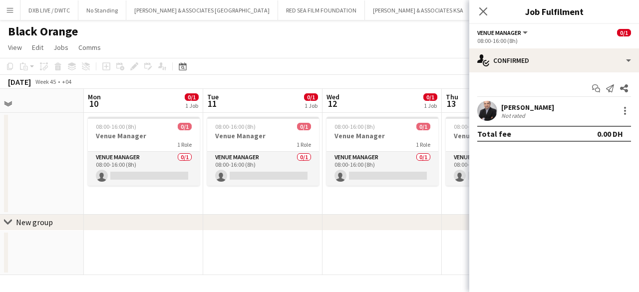
scroll to position [0, 394]
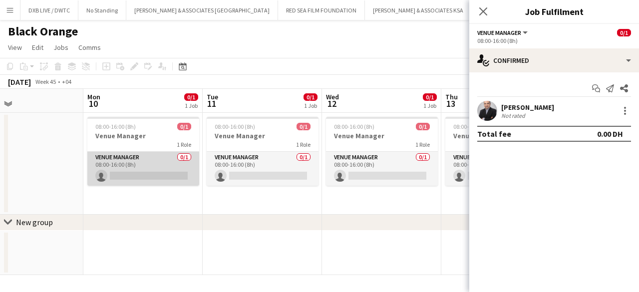
click at [156, 179] on app-card-role "Venue Manager 0/1 08:00-16:00 (8h) single-neutral-actions" at bounding box center [143, 169] width 112 height 34
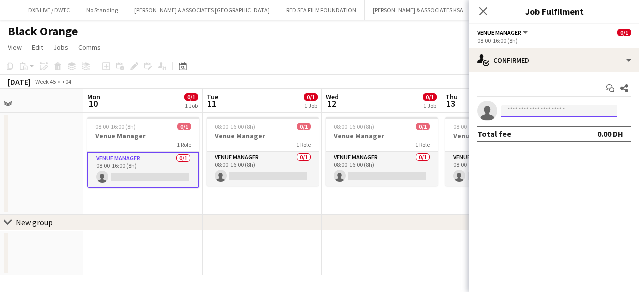
click at [530, 111] on input at bounding box center [559, 111] width 116 height 12
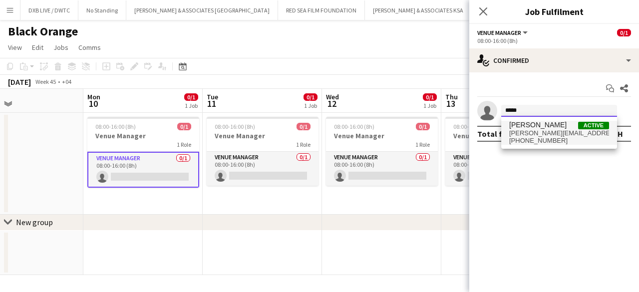
type input "*****"
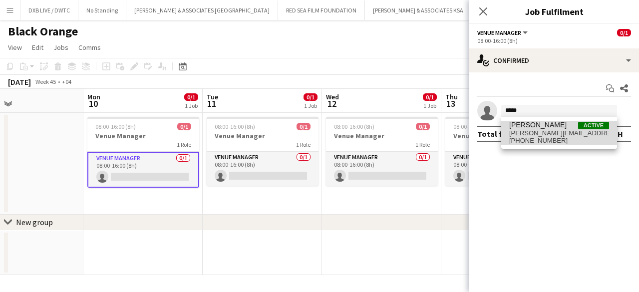
click at [529, 131] on span "[PERSON_NAME][EMAIL_ADDRESS][PERSON_NAME][DOMAIN_NAME]" at bounding box center [559, 133] width 100 height 8
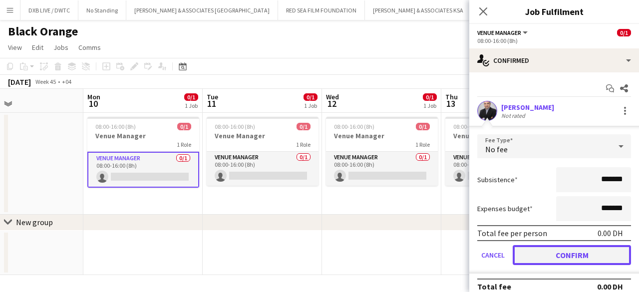
click at [537, 259] on button "Confirm" at bounding box center [572, 255] width 118 height 20
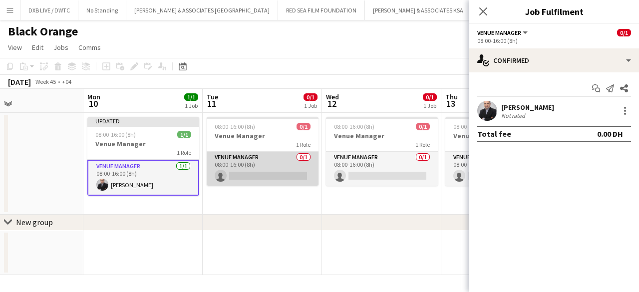
click at [281, 181] on app-card-role "Venue Manager 0/1 08:00-16:00 (8h) single-neutral-actions" at bounding box center [263, 169] width 112 height 34
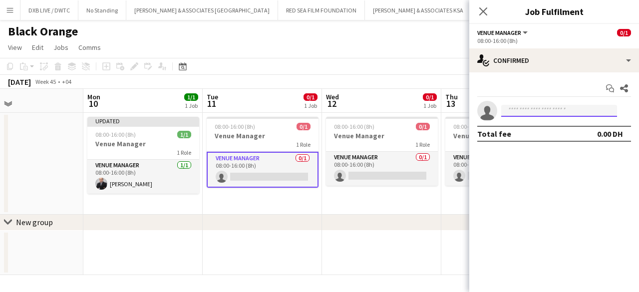
click at [545, 109] on input at bounding box center [559, 111] width 116 height 12
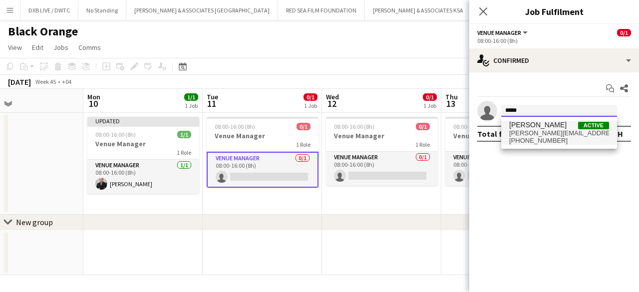
type input "*****"
click at [536, 128] on span "[PERSON_NAME]" at bounding box center [537, 125] width 57 height 8
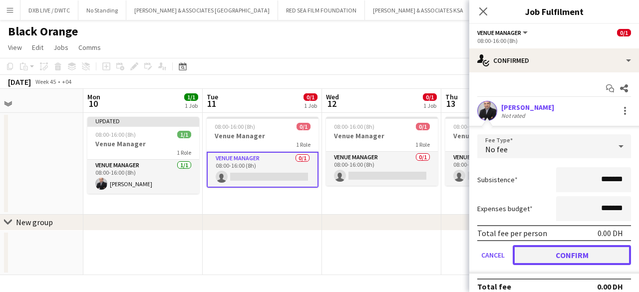
click at [566, 254] on button "Confirm" at bounding box center [572, 255] width 118 height 20
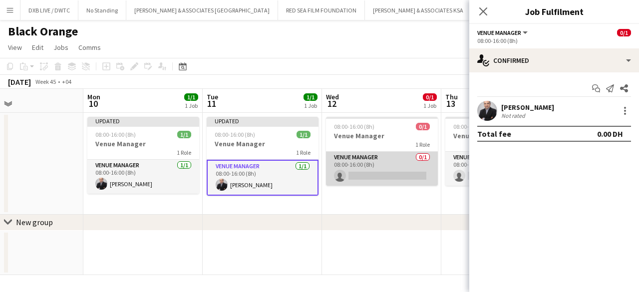
click at [409, 178] on app-card-role "Venue Manager 0/1 08:00-16:00 (8h) single-neutral-actions" at bounding box center [382, 169] width 112 height 34
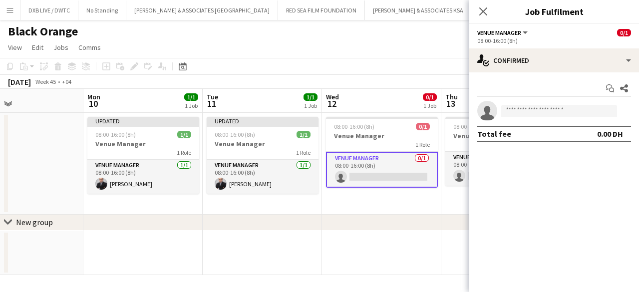
click at [550, 117] on app-invite-slot "single-neutral-actions" at bounding box center [554, 111] width 170 height 20
click at [550, 111] on input at bounding box center [559, 111] width 116 height 12
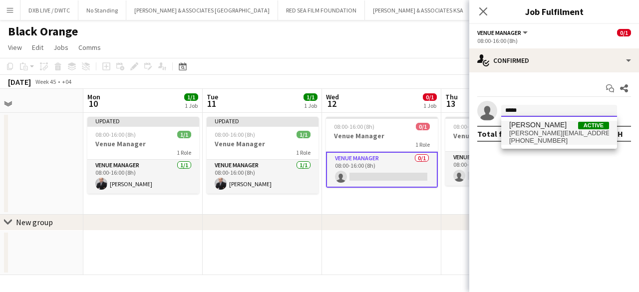
type input "*****"
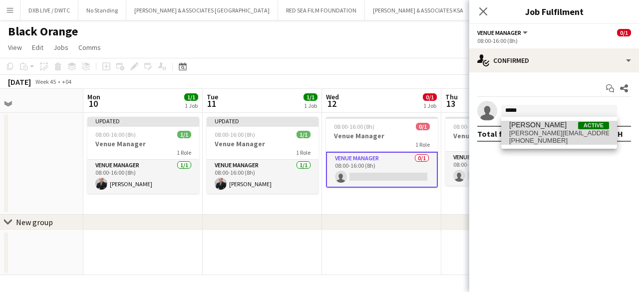
click at [542, 130] on span "[PERSON_NAME][EMAIL_ADDRESS][PERSON_NAME][DOMAIN_NAME]" at bounding box center [559, 133] width 100 height 8
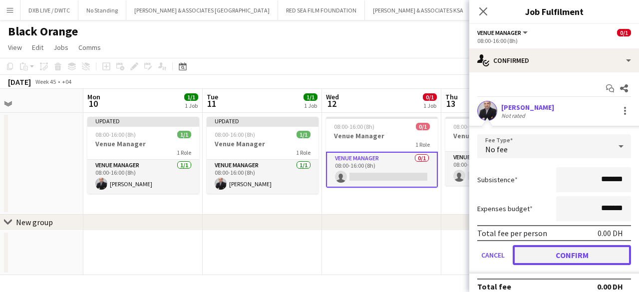
click at [537, 255] on button "Confirm" at bounding box center [572, 255] width 118 height 20
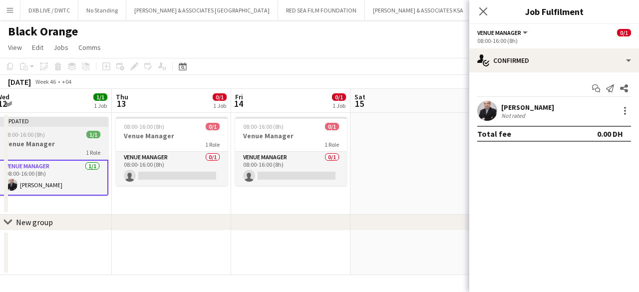
scroll to position [0, 246]
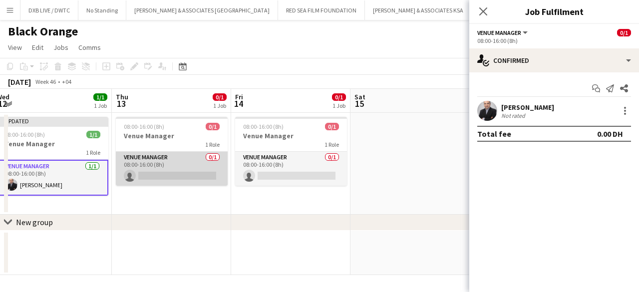
click at [194, 181] on app-card-role "Venue Manager 0/1 08:00-16:00 (8h) single-neutral-actions" at bounding box center [172, 169] width 112 height 34
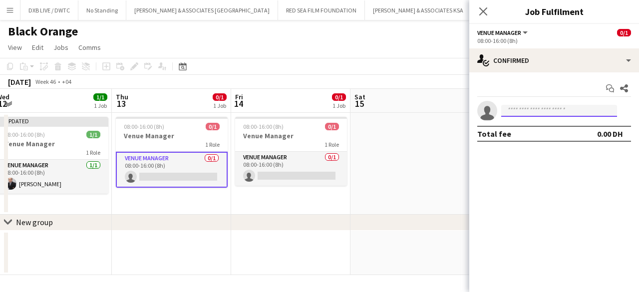
click at [530, 110] on input at bounding box center [559, 111] width 116 height 12
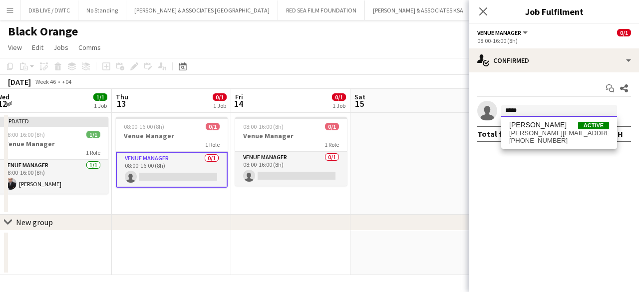
type input "*****"
click at [530, 143] on span "[PHONE_NUMBER]" at bounding box center [559, 141] width 100 height 8
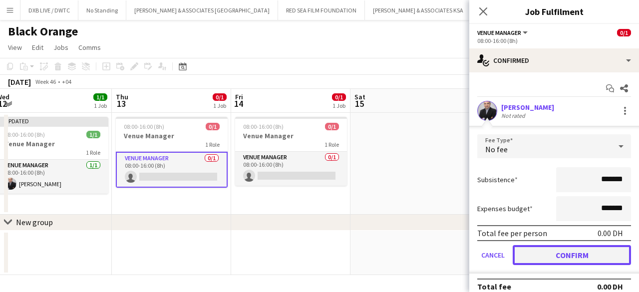
click at [524, 254] on button "Confirm" at bounding box center [572, 255] width 118 height 20
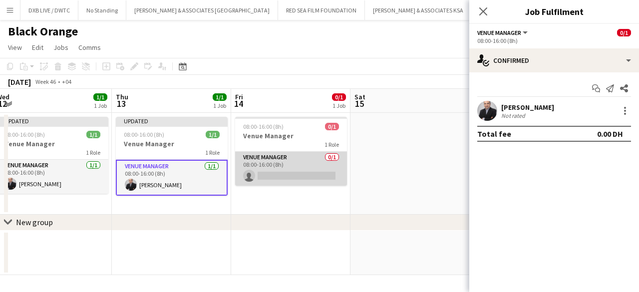
click at [317, 178] on app-card-role "Venue Manager 0/1 08:00-16:00 (8h) single-neutral-actions" at bounding box center [291, 169] width 112 height 34
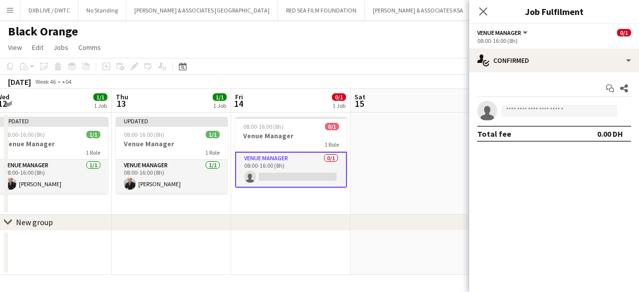
click at [558, 116] on app-invite-slot "single-neutral-actions" at bounding box center [554, 111] width 170 height 20
click at [558, 116] on input at bounding box center [559, 111] width 116 height 12
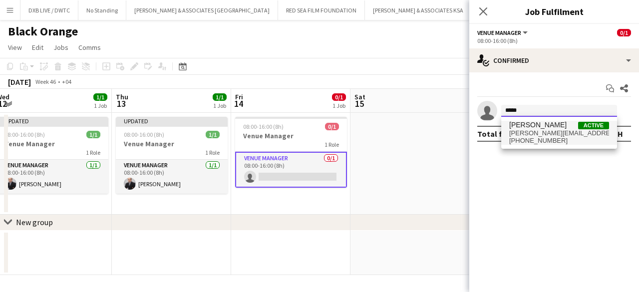
type input "*****"
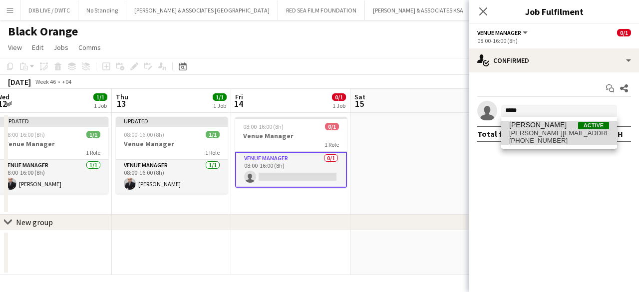
click at [551, 136] on span "[PERSON_NAME][EMAIL_ADDRESS][PERSON_NAME][DOMAIN_NAME]" at bounding box center [559, 133] width 100 height 8
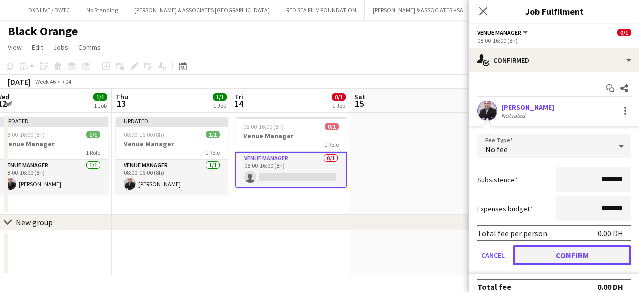
click at [568, 253] on button "Confirm" at bounding box center [572, 255] width 118 height 20
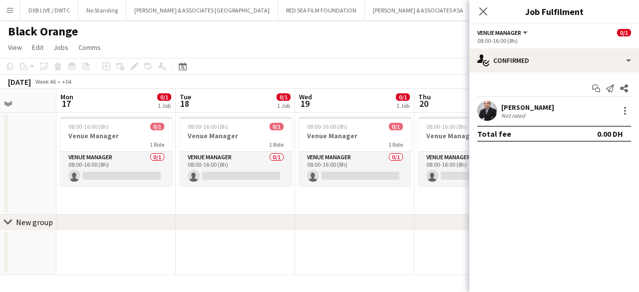
scroll to position [0, 302]
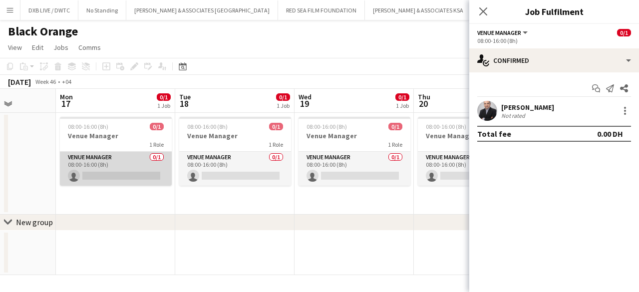
click at [132, 179] on app-card-role "Venue Manager 0/1 08:00-16:00 (8h) single-neutral-actions" at bounding box center [116, 169] width 112 height 34
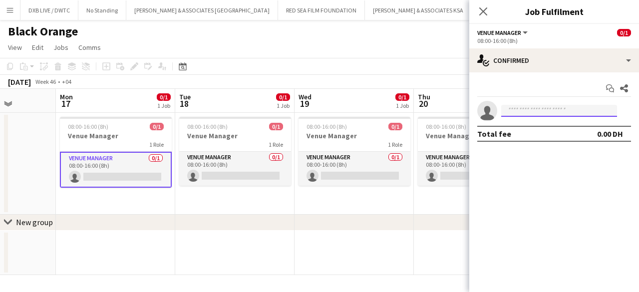
click at [520, 112] on input at bounding box center [559, 111] width 116 height 12
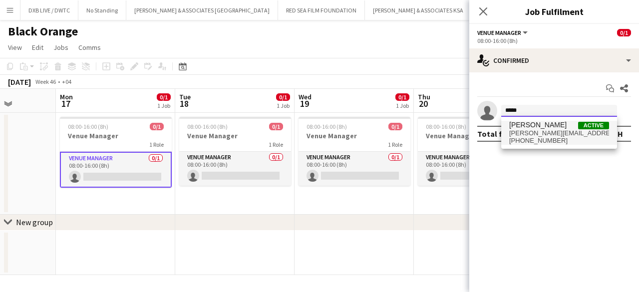
type input "*****"
click at [520, 128] on span "[PERSON_NAME]" at bounding box center [537, 125] width 57 height 8
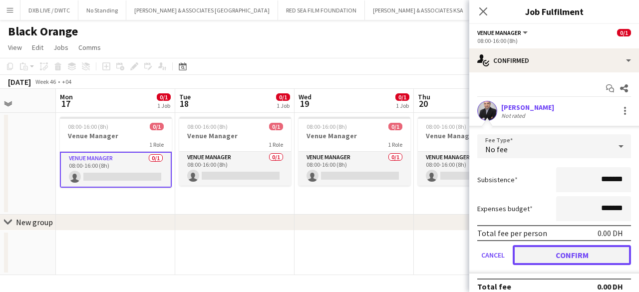
click at [540, 255] on button "Confirm" at bounding box center [572, 255] width 118 height 20
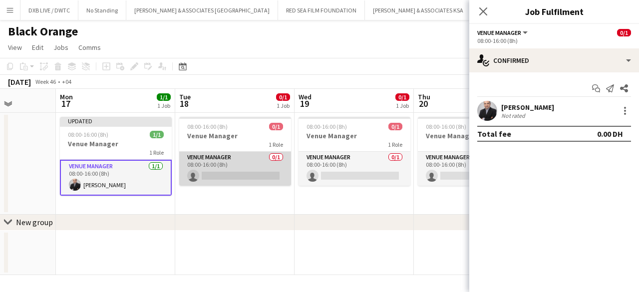
click at [264, 178] on app-card-role "Venue Manager 0/1 08:00-16:00 (8h) single-neutral-actions" at bounding box center [235, 169] width 112 height 34
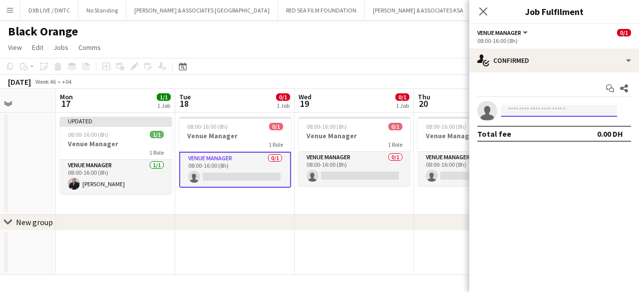
click at [524, 111] on input at bounding box center [559, 111] width 116 height 12
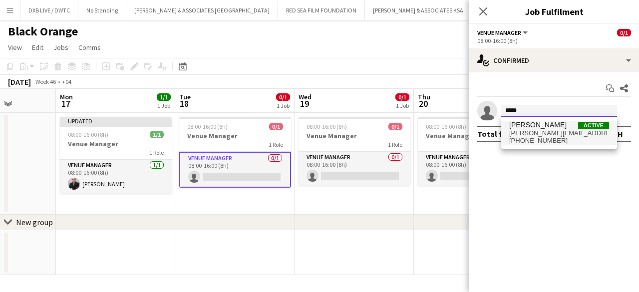
type input "*****"
click at [525, 124] on span "[PERSON_NAME]" at bounding box center [537, 125] width 57 height 8
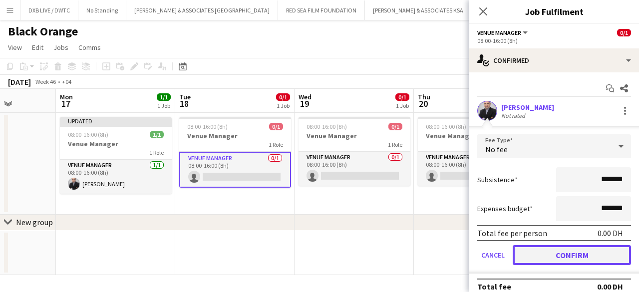
click at [542, 255] on button "Confirm" at bounding box center [572, 255] width 118 height 20
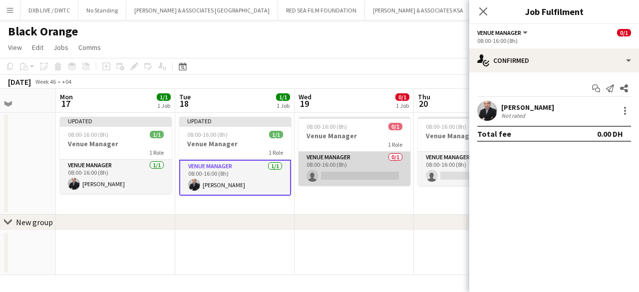
click at [386, 177] on app-card-role "Venue Manager 0/1 08:00-16:00 (8h) single-neutral-actions" at bounding box center [355, 169] width 112 height 34
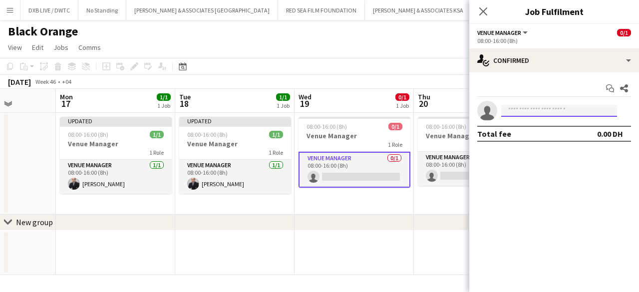
click at [528, 113] on input at bounding box center [559, 111] width 116 height 12
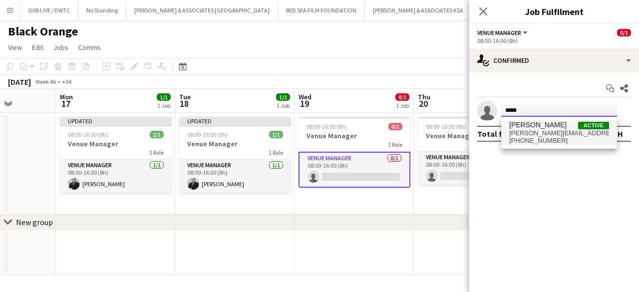
type input "*****"
click at [526, 123] on span "[PERSON_NAME]" at bounding box center [537, 125] width 57 height 8
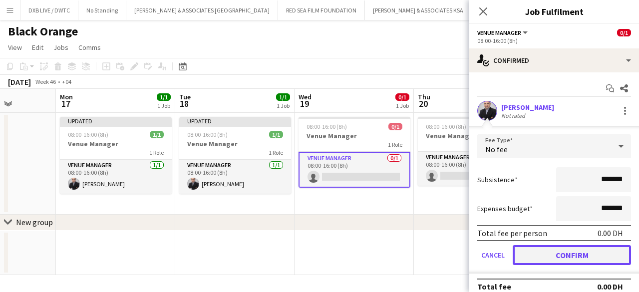
click at [546, 255] on button "Confirm" at bounding box center [572, 255] width 118 height 20
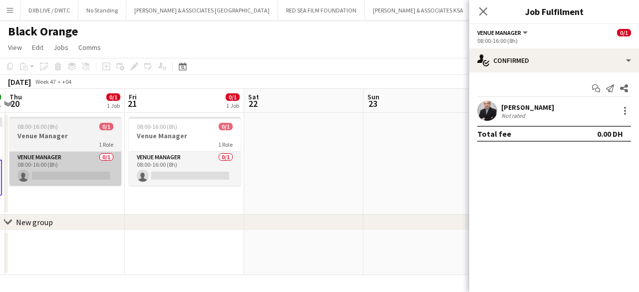
scroll to position [0, 282]
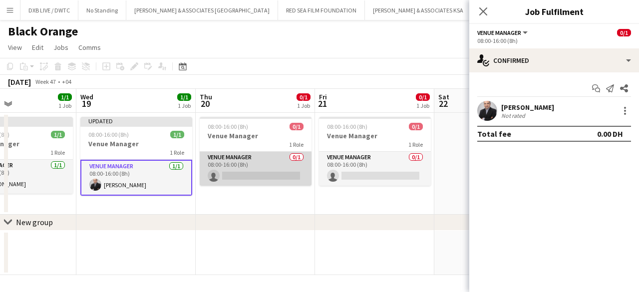
click at [270, 179] on app-card-role "Venue Manager 0/1 08:00-16:00 (8h) single-neutral-actions" at bounding box center [256, 169] width 112 height 34
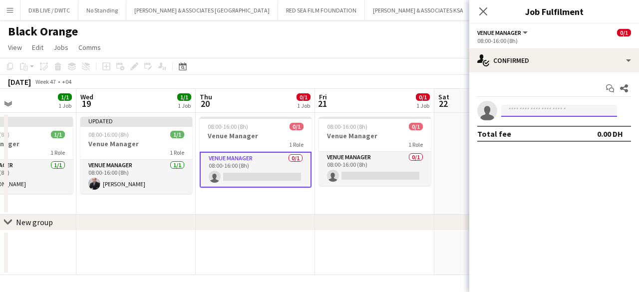
click at [548, 106] on input at bounding box center [559, 111] width 116 height 12
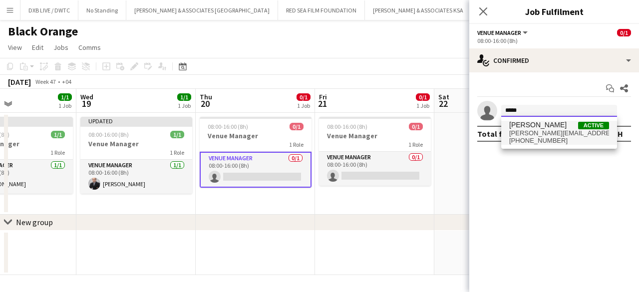
type input "*****"
click at [536, 133] on span "[PERSON_NAME][EMAIL_ADDRESS][PERSON_NAME][DOMAIN_NAME]" at bounding box center [559, 133] width 100 height 8
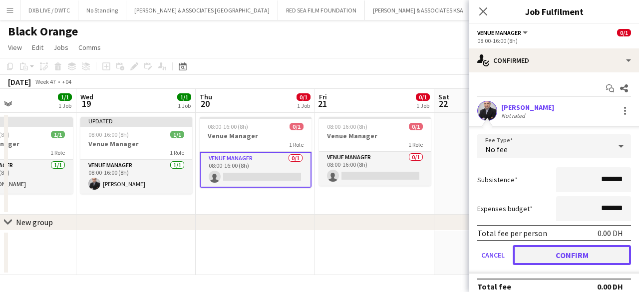
click at [542, 256] on button "Confirm" at bounding box center [572, 255] width 118 height 20
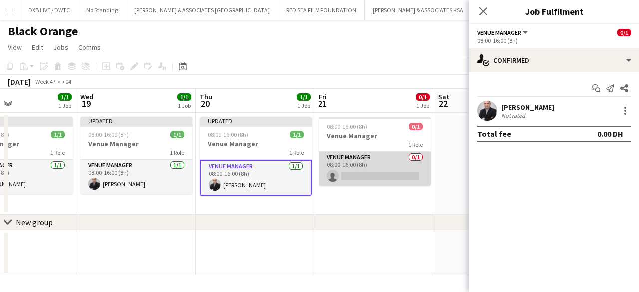
click at [394, 179] on app-card-role "Venue Manager 0/1 08:00-16:00 (8h) single-neutral-actions" at bounding box center [375, 169] width 112 height 34
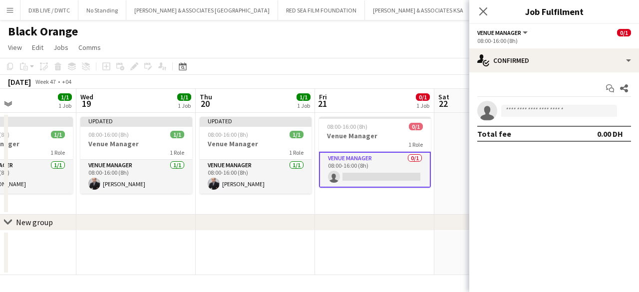
click at [532, 96] on div "Start chat Share" at bounding box center [554, 88] width 154 height 16
click at [531, 103] on app-invite-slot "single-neutral-actions" at bounding box center [554, 111] width 170 height 20
click at [530, 109] on input at bounding box center [559, 111] width 116 height 12
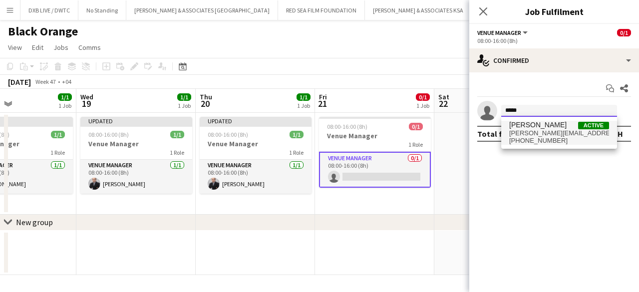
type input "*****"
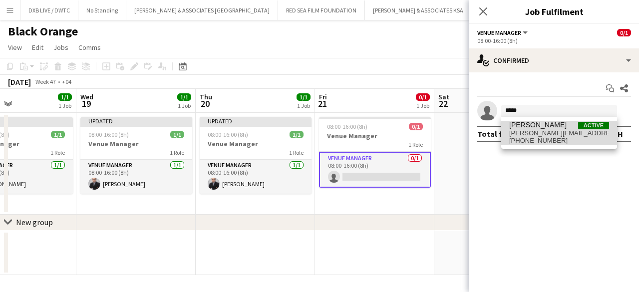
click at [529, 128] on span "[PERSON_NAME]" at bounding box center [537, 125] width 57 height 8
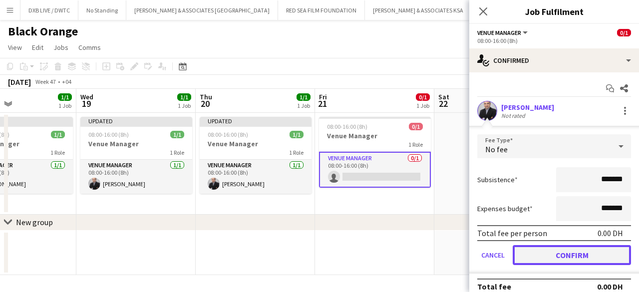
click at [540, 258] on button "Confirm" at bounding box center [572, 255] width 118 height 20
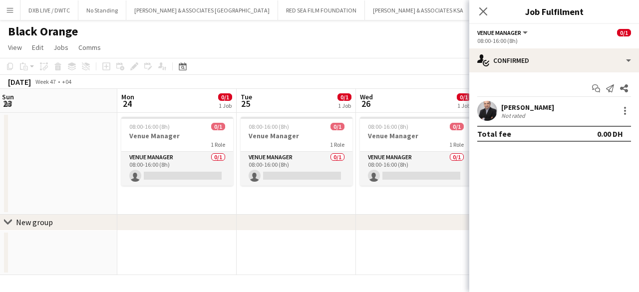
scroll to position [0, 359]
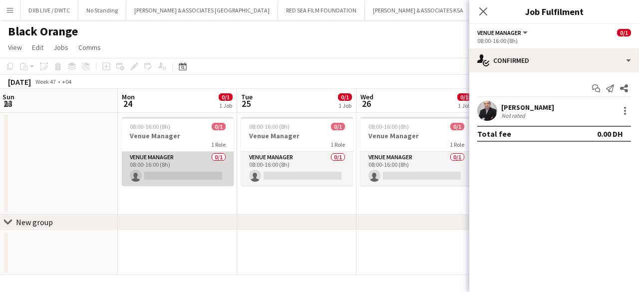
click at [190, 176] on app-card-role "Venue Manager 0/1 08:00-16:00 (8h) single-neutral-actions" at bounding box center [178, 169] width 112 height 34
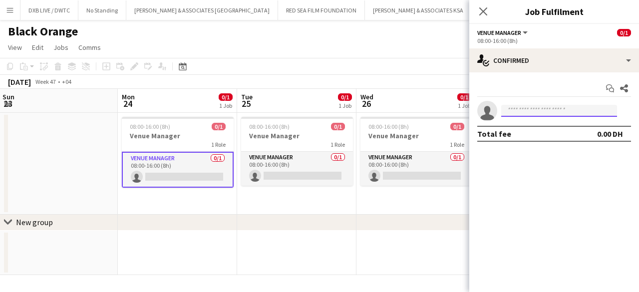
click at [515, 109] on input at bounding box center [559, 111] width 116 height 12
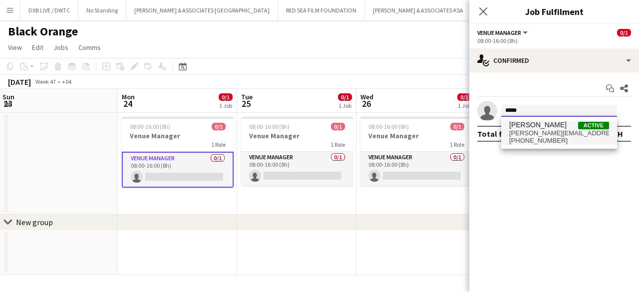
type input "*****"
click at [518, 125] on span "[PERSON_NAME]" at bounding box center [537, 125] width 57 height 8
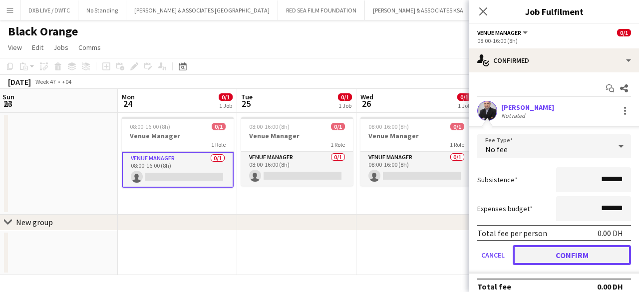
click at [530, 257] on button "Confirm" at bounding box center [572, 255] width 118 height 20
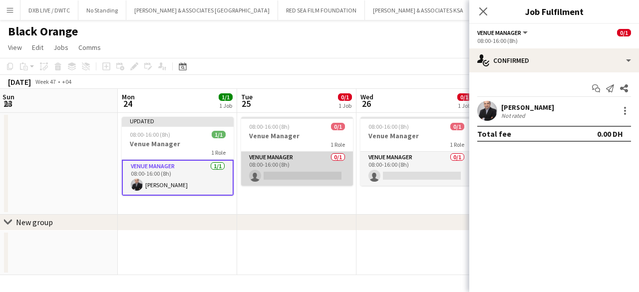
click at [278, 180] on app-card-role "Venue Manager 0/1 08:00-16:00 (8h) single-neutral-actions" at bounding box center [297, 169] width 112 height 34
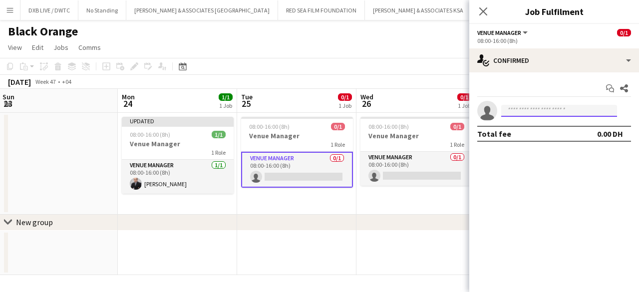
click at [525, 107] on input at bounding box center [559, 111] width 116 height 12
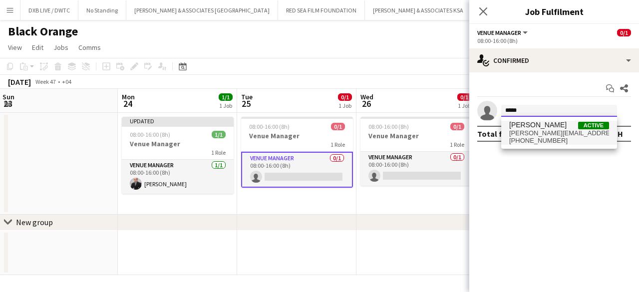
type input "*****"
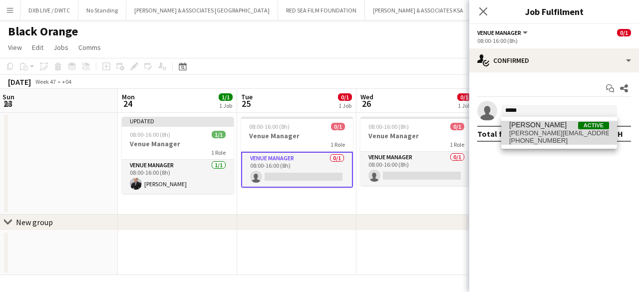
click at [527, 133] on span "[PERSON_NAME][EMAIL_ADDRESS][PERSON_NAME][DOMAIN_NAME]" at bounding box center [559, 133] width 100 height 8
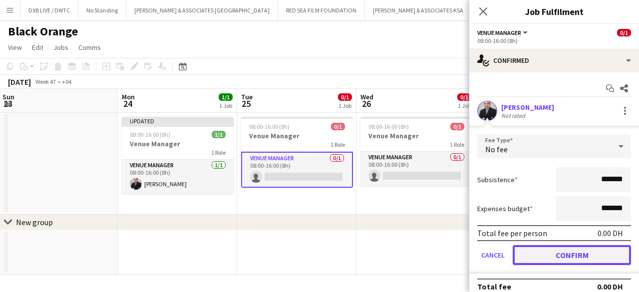
click at [526, 255] on button "Confirm" at bounding box center [572, 255] width 118 height 20
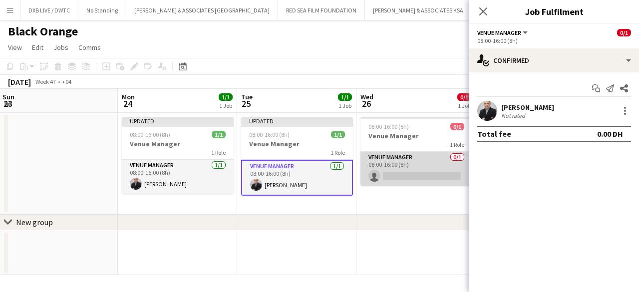
click at [428, 175] on app-card-role "Venue Manager 0/1 08:00-16:00 (8h) single-neutral-actions" at bounding box center [416, 169] width 112 height 34
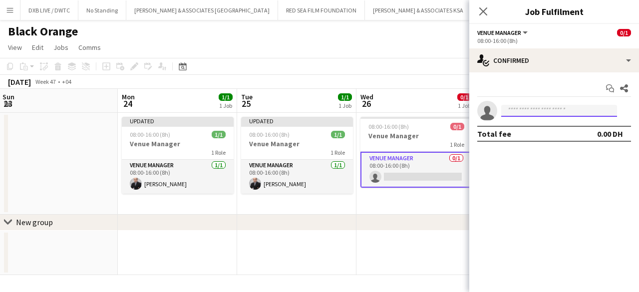
click at [516, 114] on input at bounding box center [559, 111] width 116 height 12
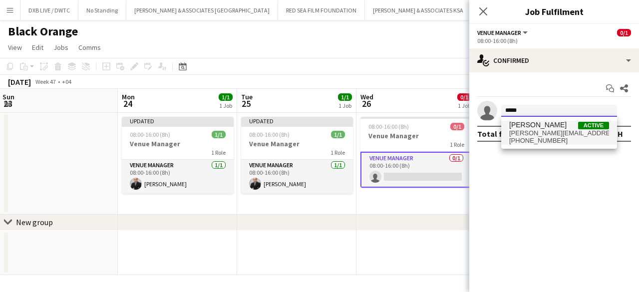
type input "*****"
click at [519, 131] on span "[PERSON_NAME][EMAIL_ADDRESS][PERSON_NAME][DOMAIN_NAME]" at bounding box center [559, 133] width 100 height 8
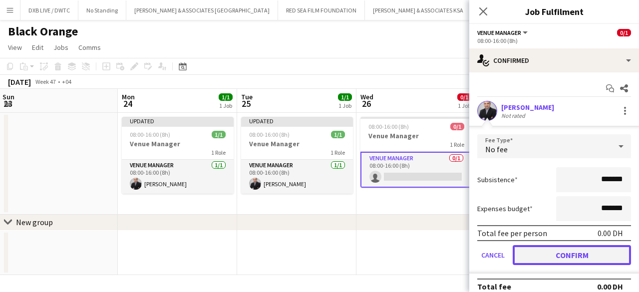
click at [521, 251] on button "Confirm" at bounding box center [572, 255] width 118 height 20
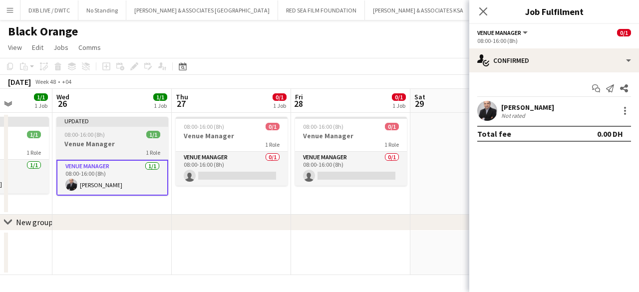
scroll to position [0, 425]
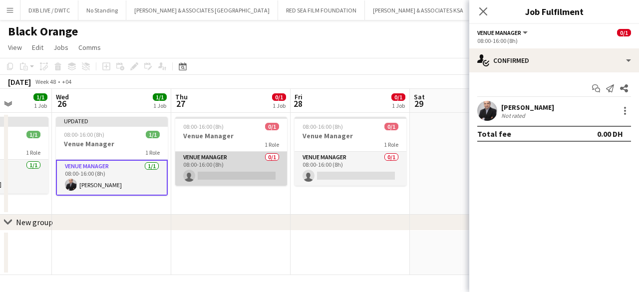
click at [246, 174] on app-card-role "Venue Manager 0/1 08:00-16:00 (8h) single-neutral-actions" at bounding box center [231, 169] width 112 height 34
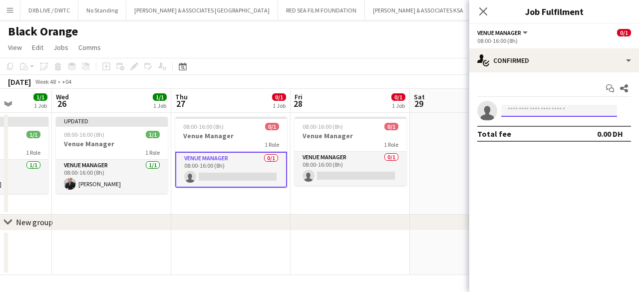
click at [535, 111] on input at bounding box center [559, 111] width 116 height 12
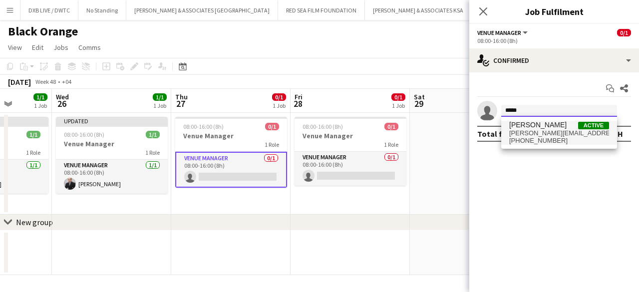
type input "*****"
click at [532, 126] on span "[PERSON_NAME]" at bounding box center [537, 125] width 57 height 8
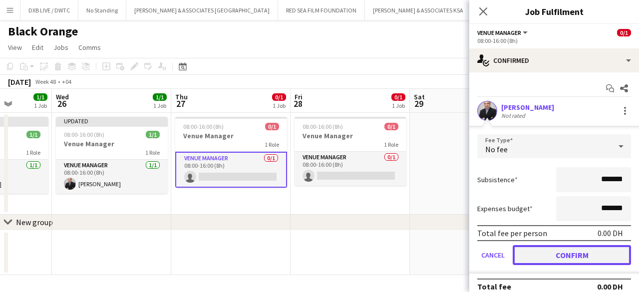
click at [556, 254] on button "Confirm" at bounding box center [572, 255] width 118 height 20
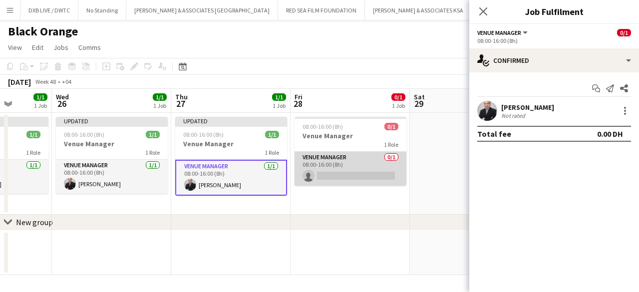
click at [371, 180] on app-card-role "Venue Manager 0/1 08:00-16:00 (8h) single-neutral-actions" at bounding box center [351, 169] width 112 height 34
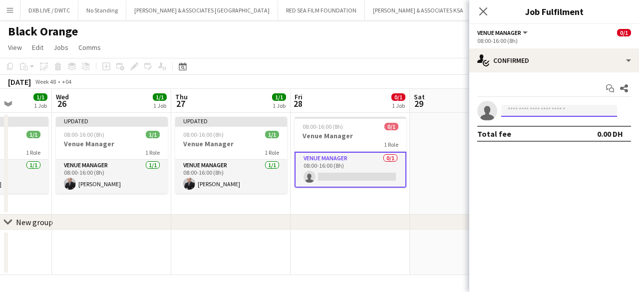
click at [523, 111] on input at bounding box center [559, 111] width 116 height 12
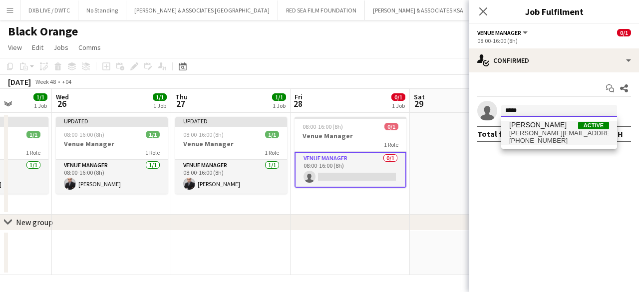
type input "*****"
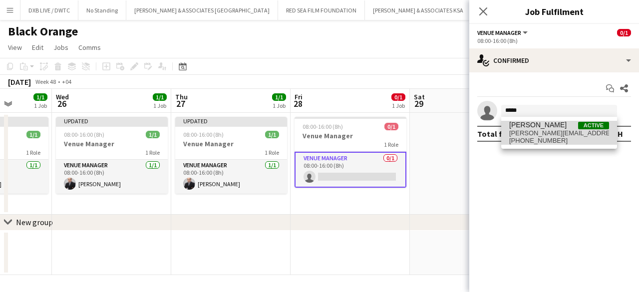
click at [524, 127] on span "[PERSON_NAME]" at bounding box center [537, 125] width 57 height 8
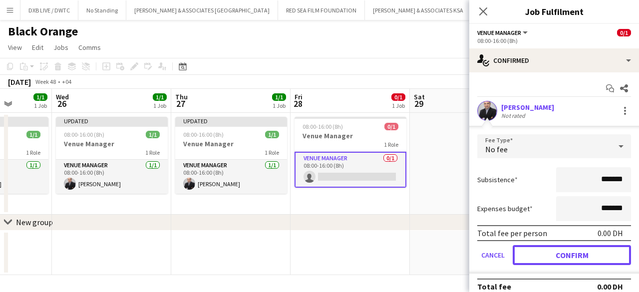
click at [544, 256] on button "Confirm" at bounding box center [572, 255] width 118 height 20
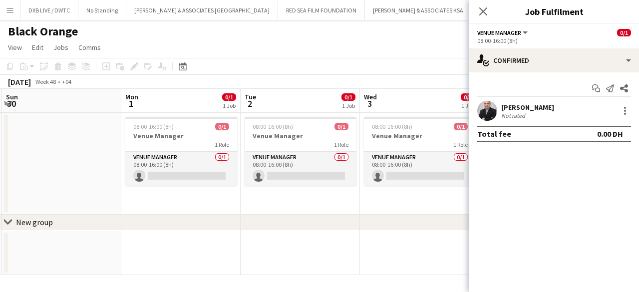
scroll to position [0, 236]
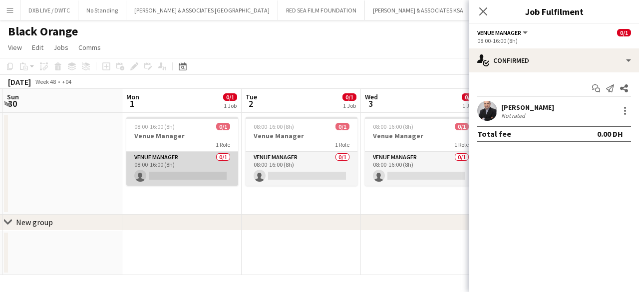
click at [201, 177] on app-card-role "Venue Manager 0/1 08:00-16:00 (8h) single-neutral-actions" at bounding box center [182, 169] width 112 height 34
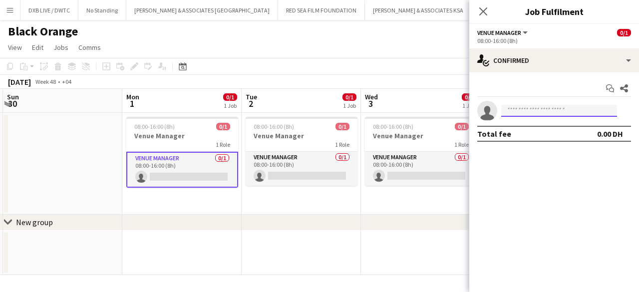
click at [528, 107] on input at bounding box center [559, 111] width 116 height 12
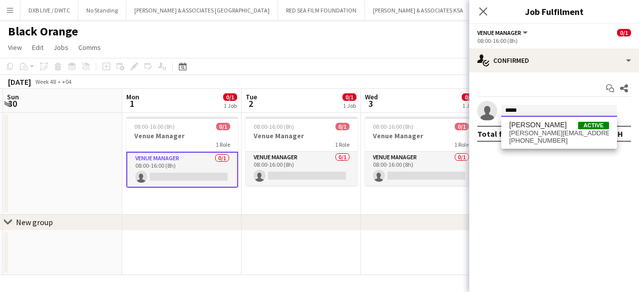
type input "*****"
click at [528, 134] on span "[PERSON_NAME][EMAIL_ADDRESS][PERSON_NAME][DOMAIN_NAME]" at bounding box center [559, 133] width 100 height 8
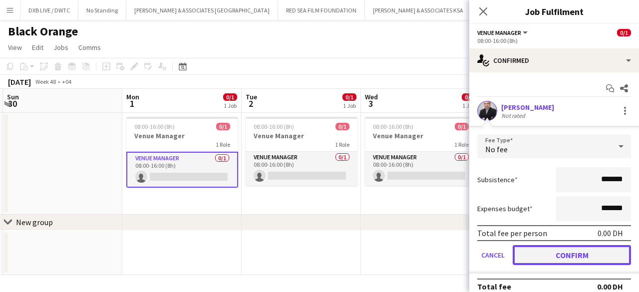
click at [530, 260] on button "Confirm" at bounding box center [572, 255] width 118 height 20
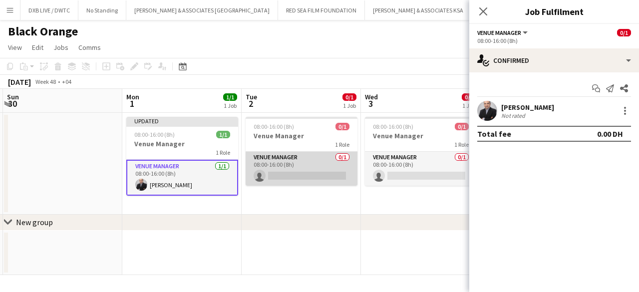
click at [319, 174] on app-card-role "Venue Manager 0/1 08:00-16:00 (8h) single-neutral-actions" at bounding box center [302, 169] width 112 height 34
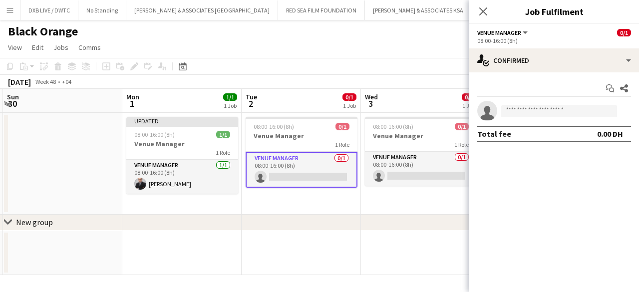
click at [517, 101] on app-invite-slot "single-neutral-actions" at bounding box center [554, 111] width 170 height 20
click at [517, 104] on app-invite-slot "single-neutral-actions" at bounding box center [554, 111] width 170 height 20
click at [517, 107] on input at bounding box center [559, 111] width 116 height 12
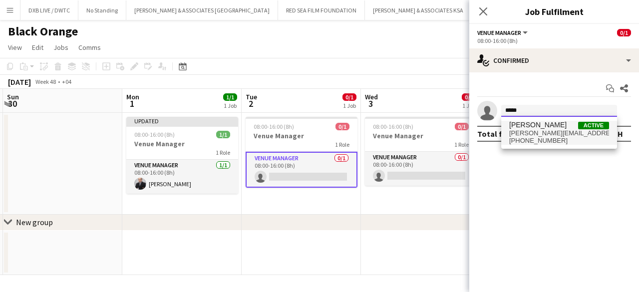
type input "*****"
click at [540, 128] on span "[PERSON_NAME]" at bounding box center [537, 125] width 57 height 8
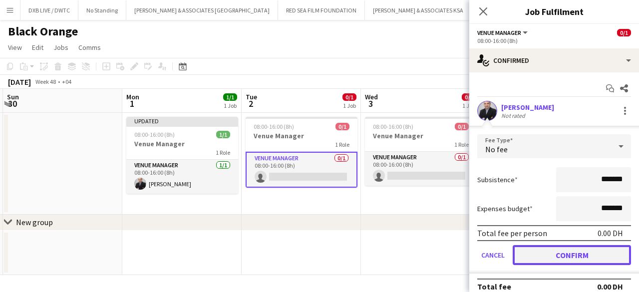
click at [540, 253] on button "Confirm" at bounding box center [572, 255] width 118 height 20
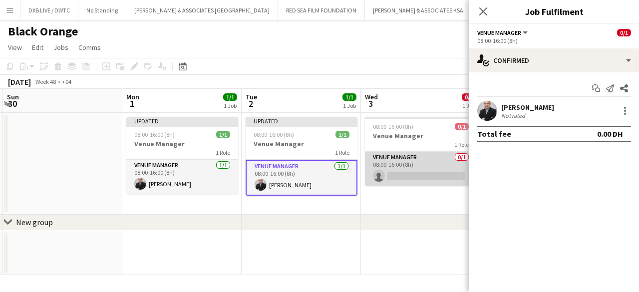
click at [434, 181] on app-card-role "Venue Manager 0/1 08:00-16:00 (8h) single-neutral-actions" at bounding box center [421, 169] width 112 height 34
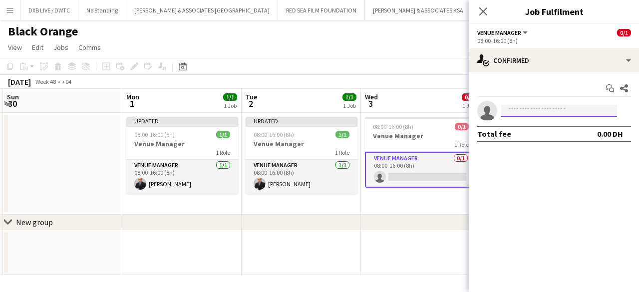
click at [515, 113] on input at bounding box center [559, 111] width 116 height 12
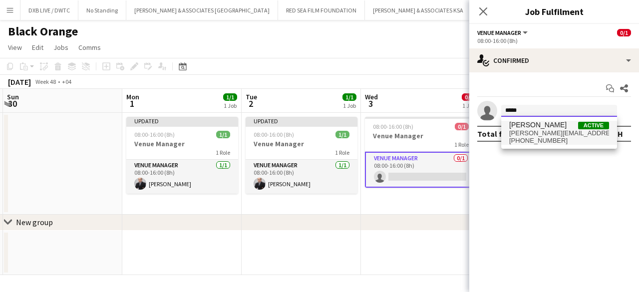
type input "*****"
click at [519, 124] on span "[PERSON_NAME]" at bounding box center [537, 125] width 57 height 8
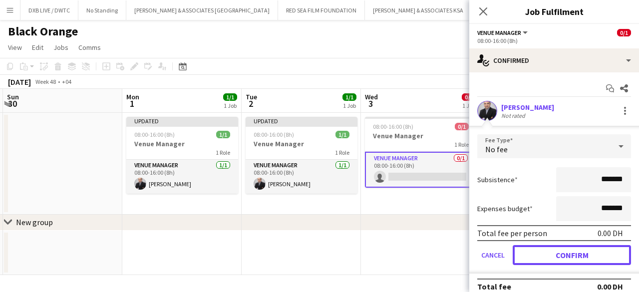
click at [570, 248] on button "Confirm" at bounding box center [572, 255] width 118 height 20
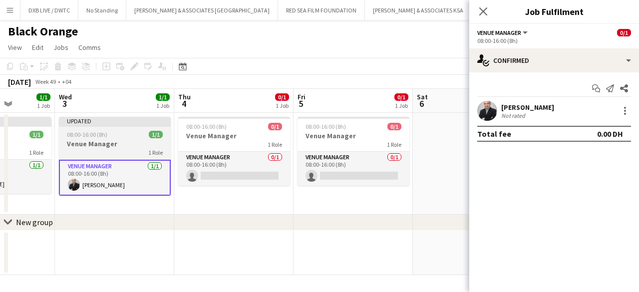
scroll to position [0, 309]
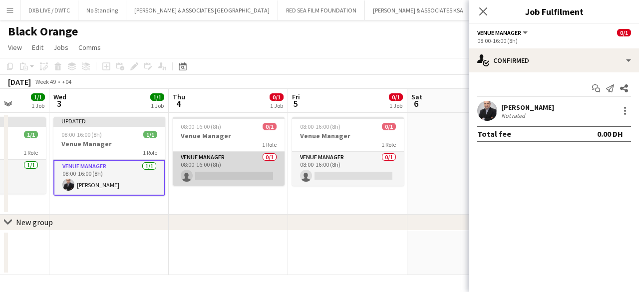
click at [253, 176] on app-card-role "Venue Manager 0/1 08:00-16:00 (8h) single-neutral-actions" at bounding box center [229, 169] width 112 height 34
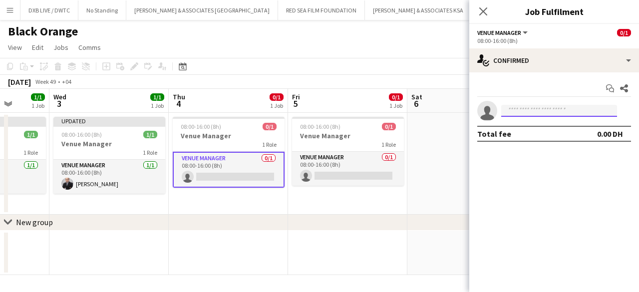
click at [526, 113] on input at bounding box center [559, 111] width 116 height 12
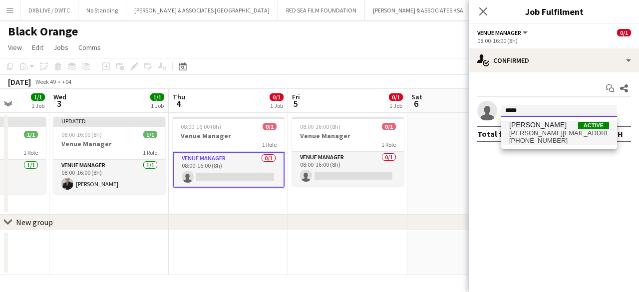
type input "*****"
click at [521, 140] on span "[PHONE_NUMBER]" at bounding box center [559, 141] width 100 height 8
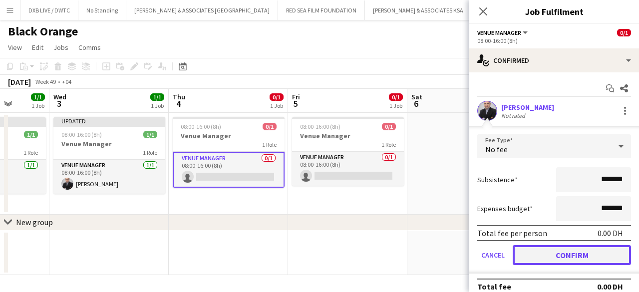
click at [522, 260] on button "Confirm" at bounding box center [572, 255] width 118 height 20
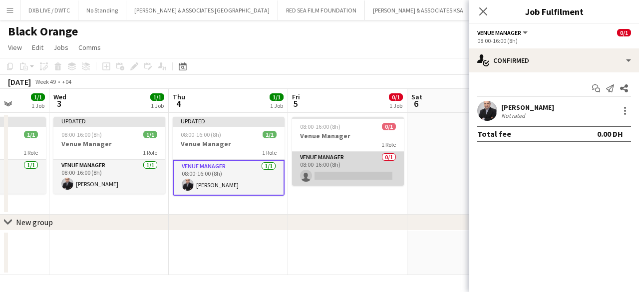
click at [370, 178] on app-card-role "Venue Manager 0/1 08:00-16:00 (8h) single-neutral-actions" at bounding box center [348, 169] width 112 height 34
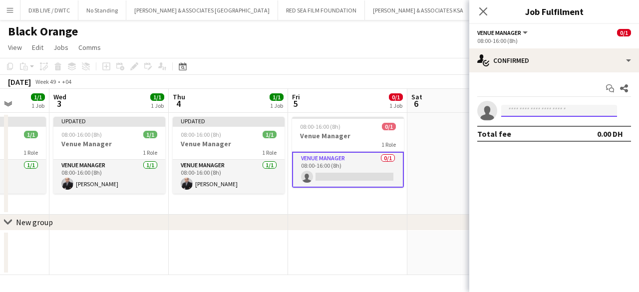
click at [532, 111] on input at bounding box center [559, 111] width 116 height 12
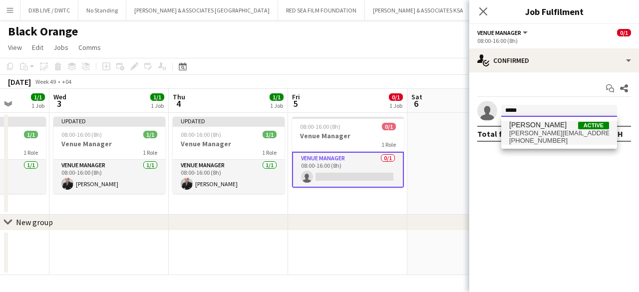
type input "*****"
click at [528, 122] on span "[PERSON_NAME]" at bounding box center [537, 125] width 57 height 8
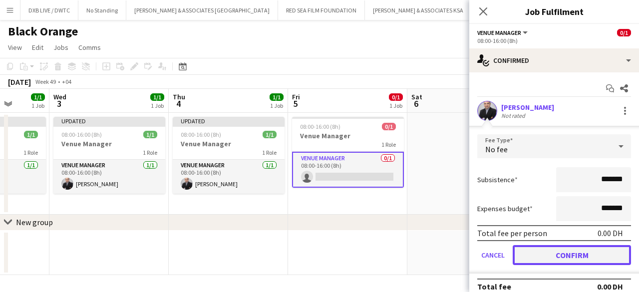
click at [528, 253] on button "Confirm" at bounding box center [572, 255] width 118 height 20
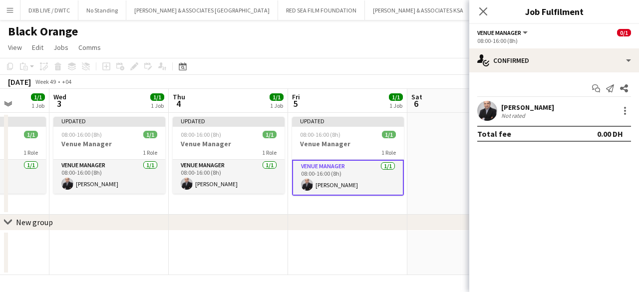
click at [360, 40] on app-page-menu "View Day view expanded Day view collapsed Month view Date picker Jump to [DATE]…" at bounding box center [319, 48] width 639 height 19
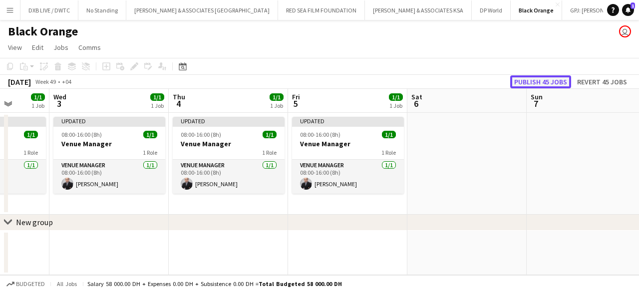
click at [522, 79] on button "Publish 45 jobs" at bounding box center [540, 81] width 61 height 13
